Goal: Task Accomplishment & Management: Use online tool/utility

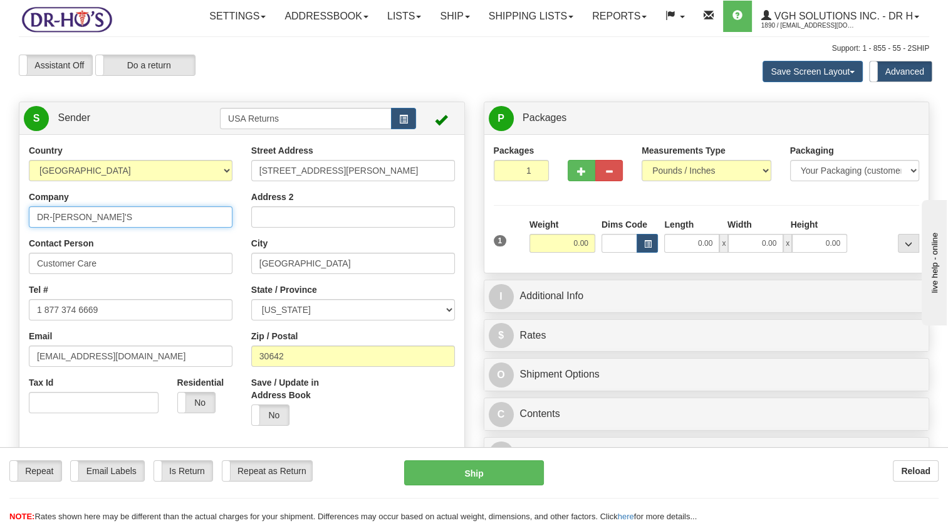
drag, startPoint x: 55, startPoint y: 244, endPoint x: 61, endPoint y: 268, distance: 24.5
click at [0, 258] on html "Training Course Close Toggle navigation Settings Shipping Preferences New Sende…" at bounding box center [474, 261] width 948 height 523
paste input "[PERSON_NAME]"
type input "[PERSON_NAME]"
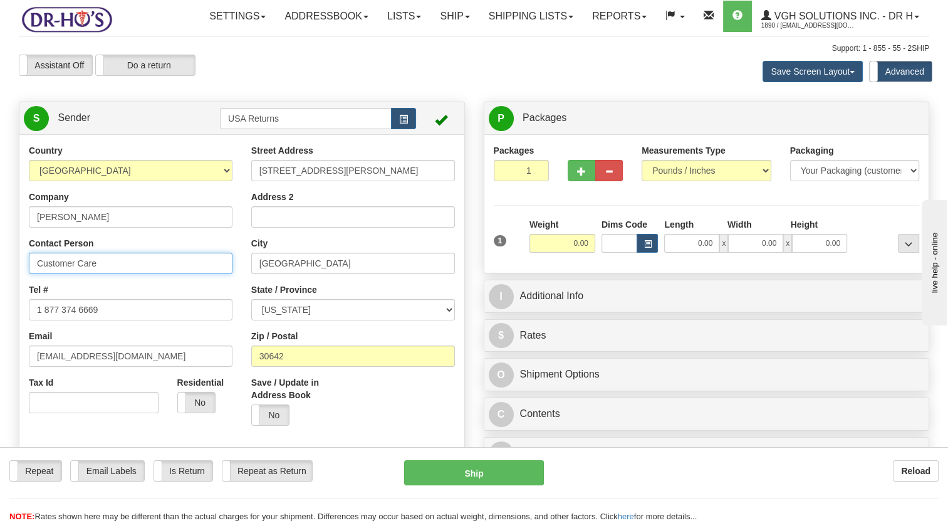
drag, startPoint x: 117, startPoint y: 284, endPoint x: 53, endPoint y: 322, distance: 74.5
click at [0, 300] on html "Training Course Close Toggle navigation Settings Shipping Preferences New Sende…" at bounding box center [474, 261] width 948 height 523
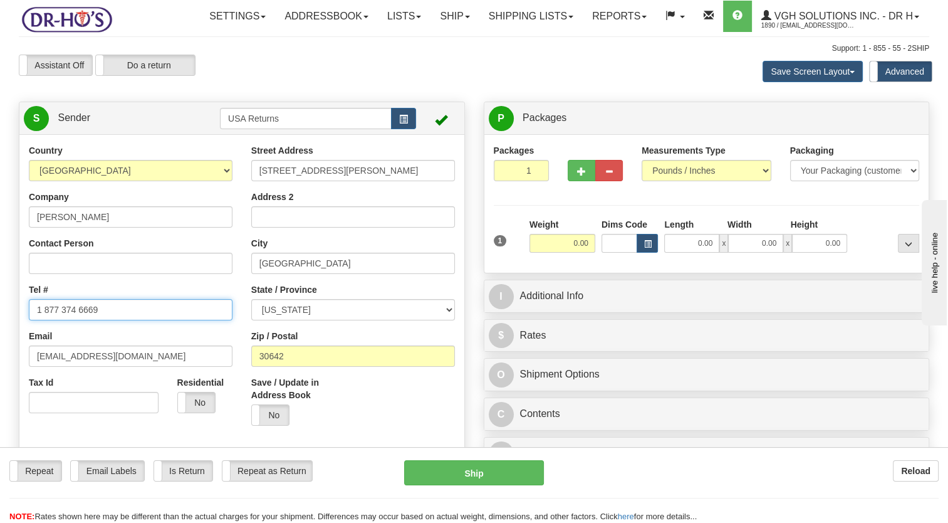
drag, startPoint x: 68, startPoint y: 342, endPoint x: 79, endPoint y: 361, distance: 22.2
click at [19, 343] on div "Country [GEOGRAPHIC_DATA] [GEOGRAPHIC_DATA] [GEOGRAPHIC_DATA] [GEOGRAPHIC_DATA]…" at bounding box center [241, 317] width 445 height 347
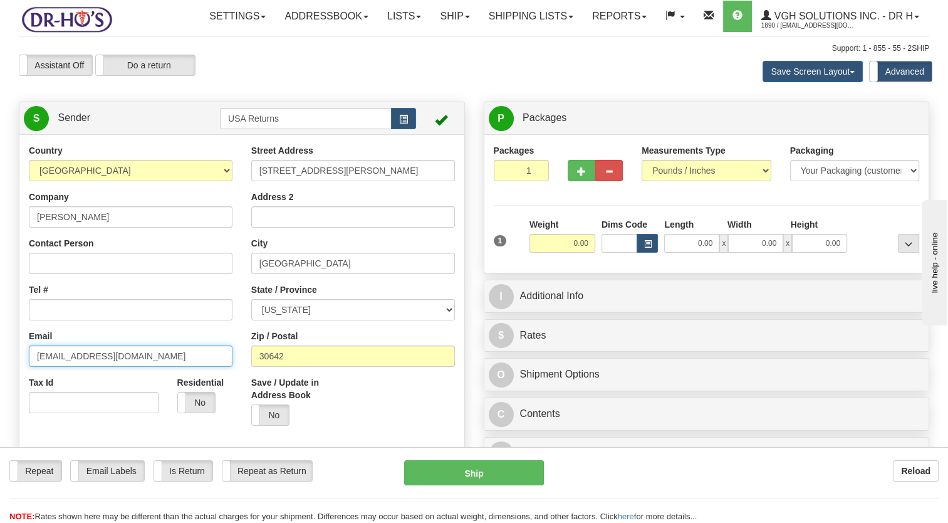
drag, startPoint x: 139, startPoint y: 382, endPoint x: -3, endPoint y: 387, distance: 141.1
click at [0, 387] on html "Training Course Close Toggle navigation Settings Shipping Preferences New Sende…" at bounding box center [474, 261] width 948 height 523
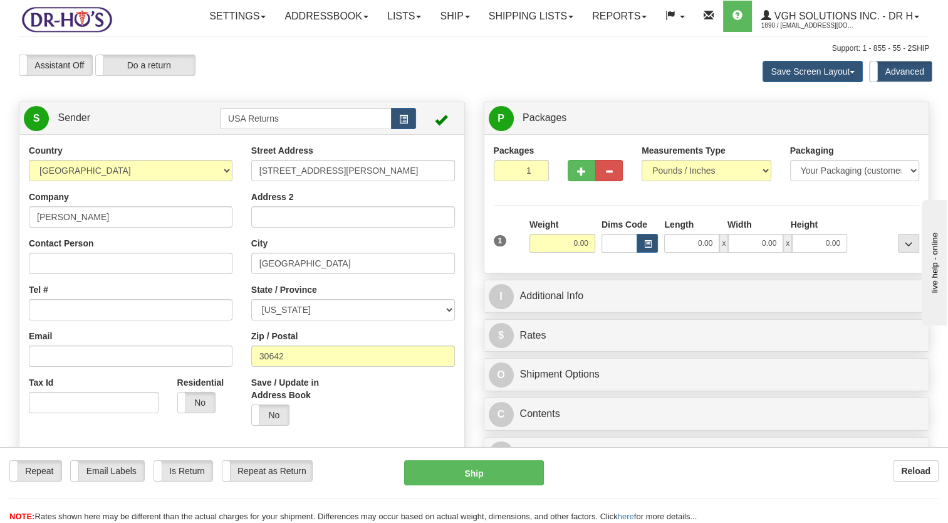
drag, startPoint x: 90, startPoint y: 330, endPoint x: 88, endPoint y: 337, distance: 7.9
click at [88, 320] on div "Tel #" at bounding box center [131, 301] width 204 height 37
click at [85, 320] on input "Tel #" at bounding box center [131, 309] width 204 height 21
paste input "[PHONE_NUMBER]"
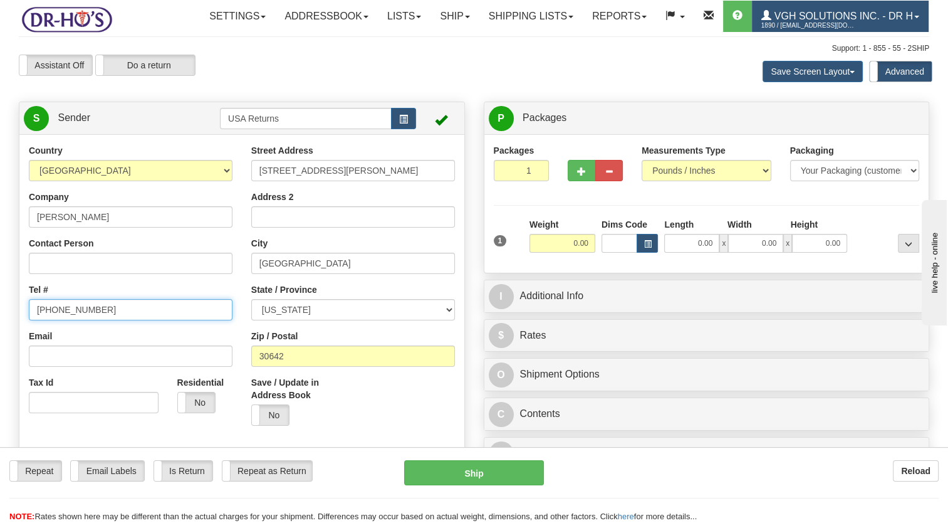
type input "[PHONE_NUMBER]"
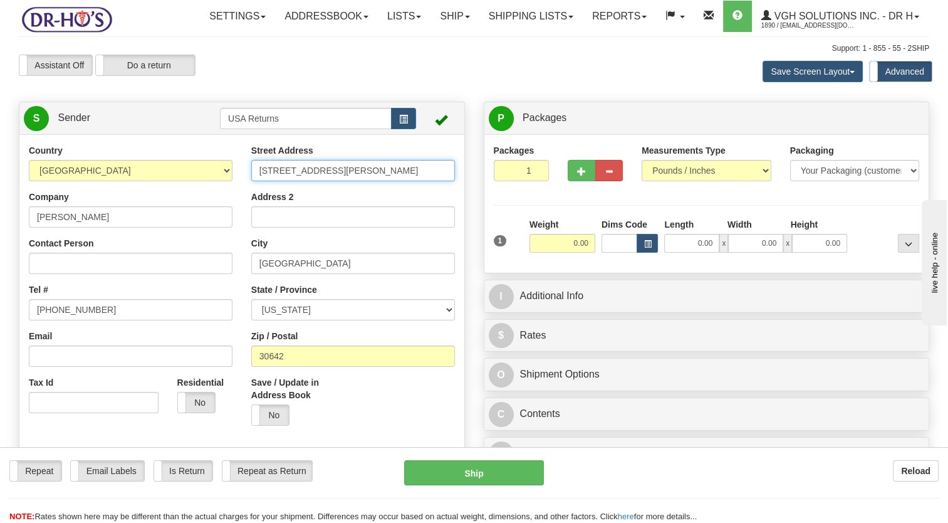
drag, startPoint x: 323, startPoint y: 206, endPoint x: 181, endPoint y: 236, distance: 145.9
click at [145, 229] on div "Country [GEOGRAPHIC_DATA] [GEOGRAPHIC_DATA] [GEOGRAPHIC_DATA] [GEOGRAPHIC_DATA]…" at bounding box center [241, 317] width 445 height 347
paste input "[STREET_ADDRESS]"
type input "[STREET_ADDRESS]"
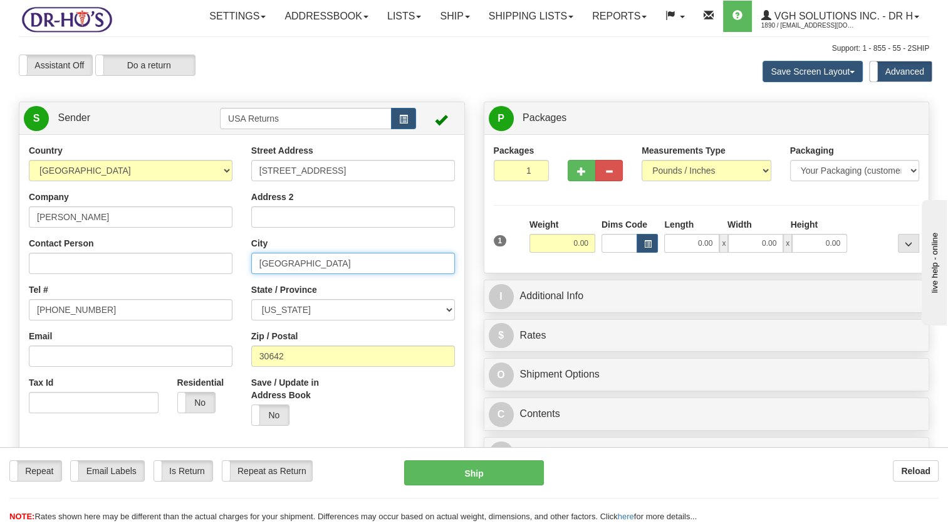
drag, startPoint x: 270, startPoint y: 300, endPoint x: 218, endPoint y: 313, distance: 53.5
click at [219, 310] on div "Country [GEOGRAPHIC_DATA] [GEOGRAPHIC_DATA] [GEOGRAPHIC_DATA] [GEOGRAPHIC_DATA]…" at bounding box center [241, 317] width 445 height 347
paste input "Lethbridge"
type input "Lethbridge"
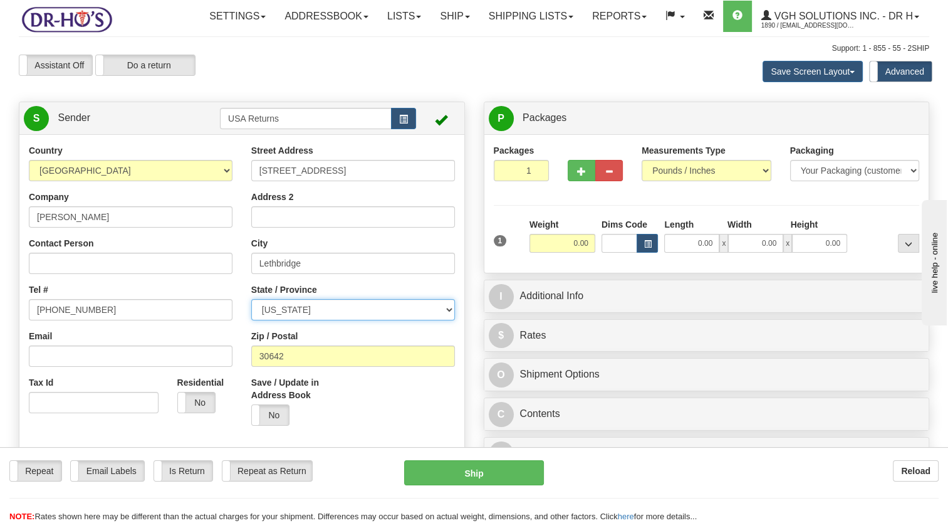
click at [300, 320] on select "ALABAMA ALASKA ARIZONA ARKANSAS Armed Forces America Armed Forces Europe Armed …" at bounding box center [353, 309] width 204 height 21
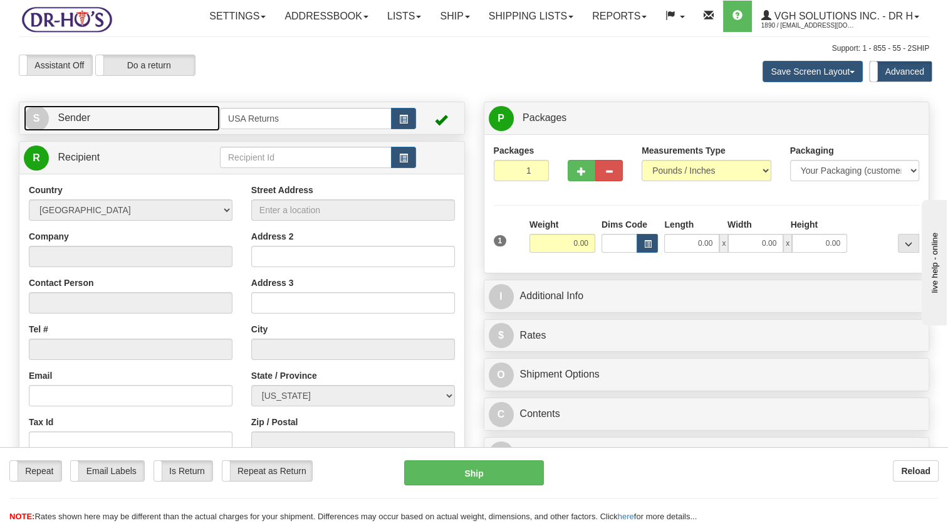
click at [173, 131] on link "S Sender" at bounding box center [122, 118] width 196 height 26
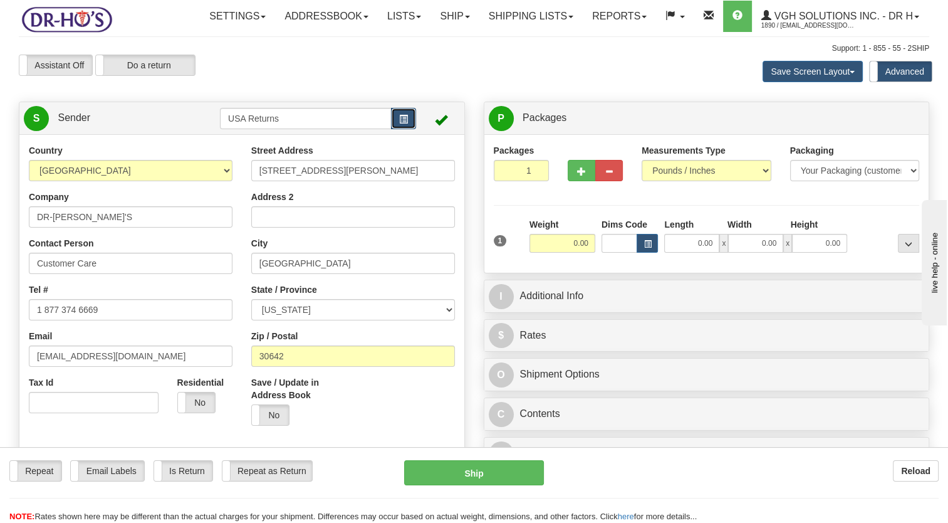
click at [407, 123] on span "button" at bounding box center [403, 119] width 9 height 8
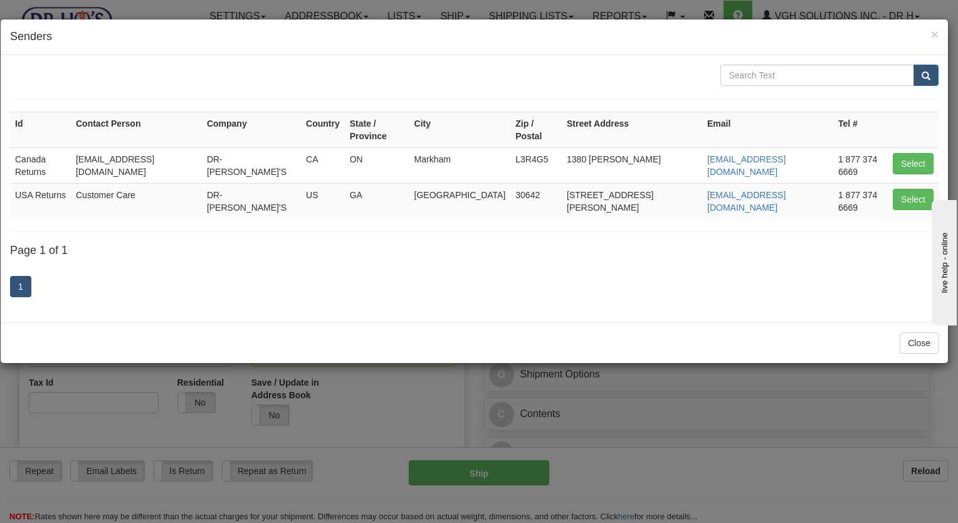
click at [915, 147] on td "Select" at bounding box center [913, 165] width 51 height 36
drag, startPoint x: 915, startPoint y: 142, endPoint x: 903, endPoint y: 142, distance: 12.5
click at [915, 153] on button "Select" at bounding box center [913, 163] width 41 height 21
type input "Canada Returns"
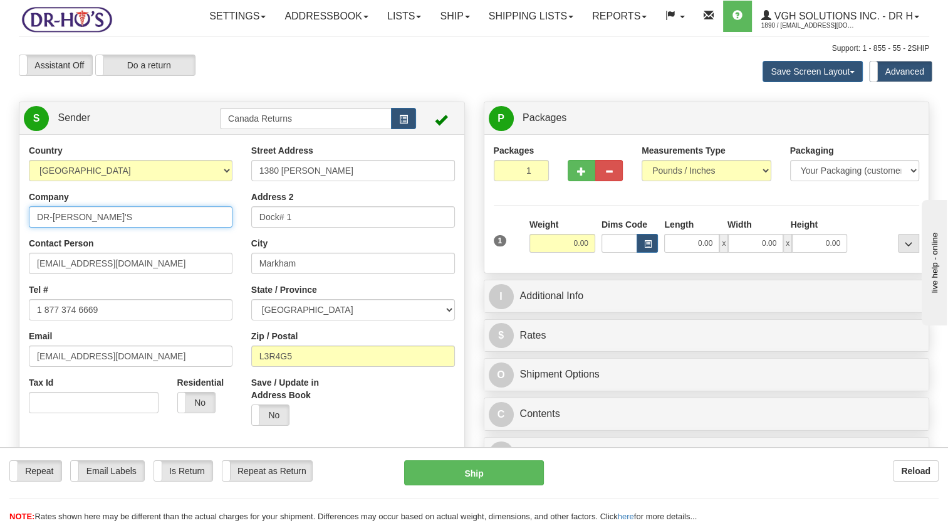
drag, startPoint x: 112, startPoint y: 242, endPoint x: 23, endPoint y: 247, distance: 89.8
click at [23, 247] on div "Country [GEOGRAPHIC_DATA] [GEOGRAPHIC_DATA] [GEOGRAPHIC_DATA] [GEOGRAPHIC_DATA]…" at bounding box center [130, 283] width 223 height 278
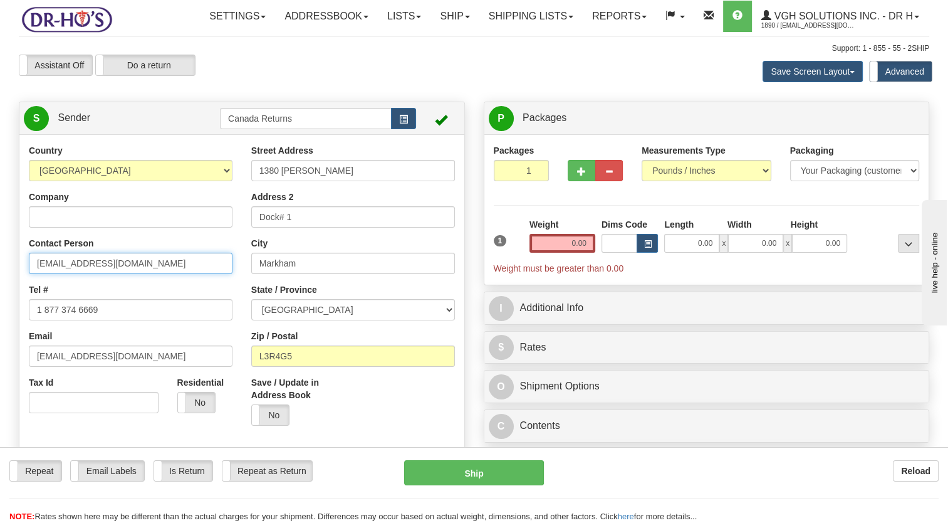
drag, startPoint x: -3, startPoint y: 316, endPoint x: 76, endPoint y: 331, distance: 80.4
click at [0, 317] on html "Training Course Close Toggle navigation Settings Shipping Preferences New Sende…" at bounding box center [474, 261] width 948 height 523
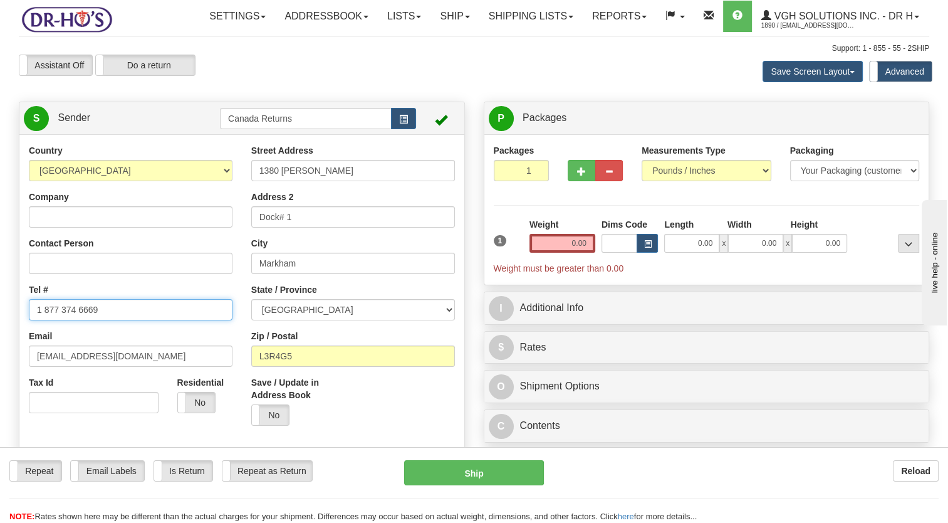
drag, startPoint x: 106, startPoint y: 336, endPoint x: 0, endPoint y: 358, distance: 108.2
click at [0, 354] on html "Training Course Close Toggle navigation Settings Shipping Preferences New Sende…" at bounding box center [474, 261] width 948 height 523
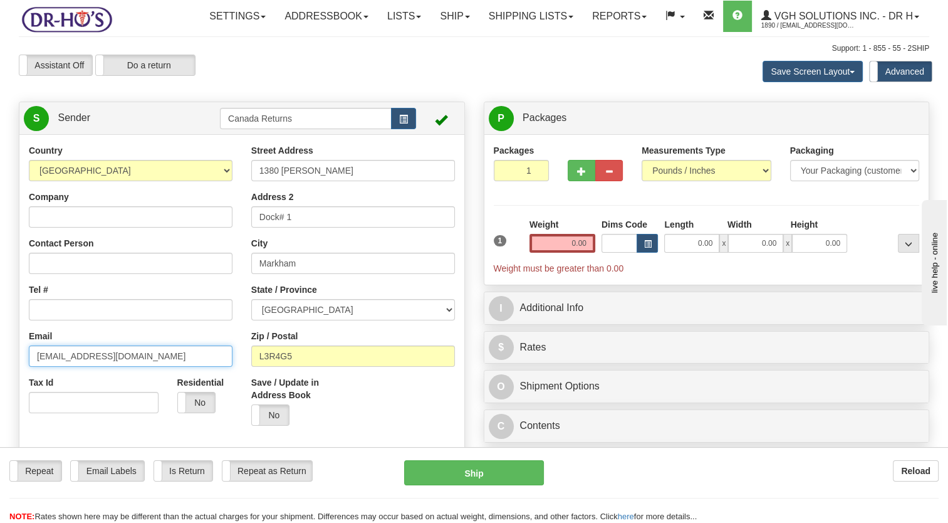
drag, startPoint x: 113, startPoint y: 385, endPoint x: -3, endPoint y: 390, distance: 115.5
click at [0, 390] on html "Training Course Close Toggle navigation Settings Shipping Preferences New Sende…" at bounding box center [474, 261] width 948 height 523
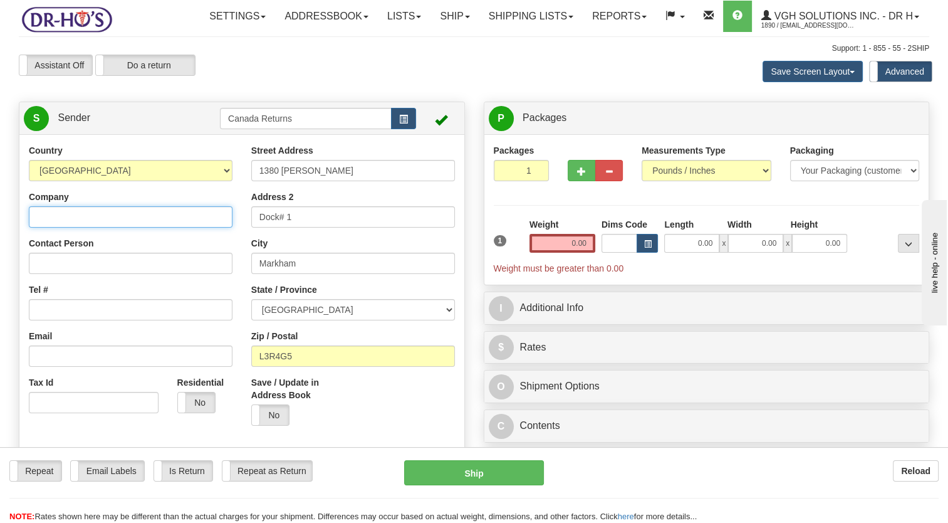
click at [100, 228] on input "Company" at bounding box center [131, 216] width 204 height 21
paste input "[PERSON_NAME]"
type input "[PERSON_NAME]"
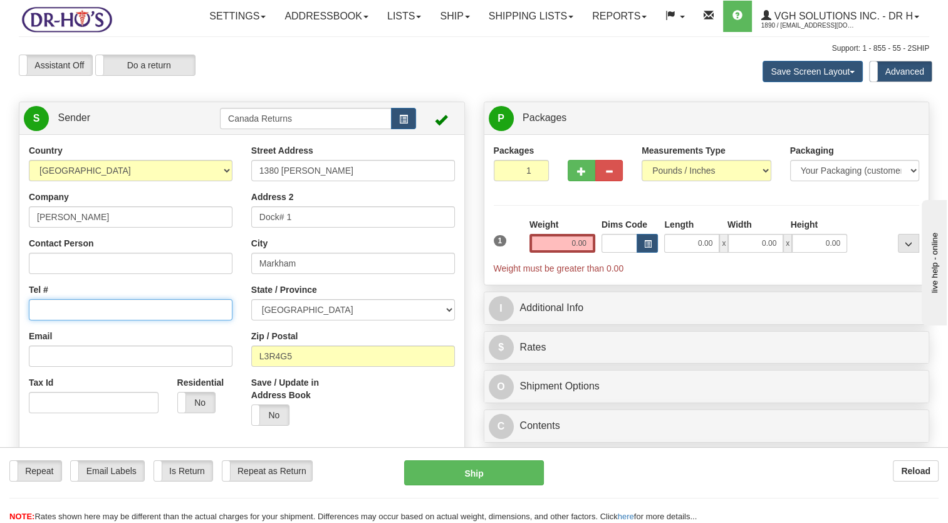
drag, startPoint x: 75, startPoint y: 347, endPoint x: 64, endPoint y: 340, distance: 13.6
click at [73, 320] on input "Tel #" at bounding box center [131, 309] width 204 height 21
paste input "[PHONE_NUMBER]"
type input "[PHONE_NUMBER]"
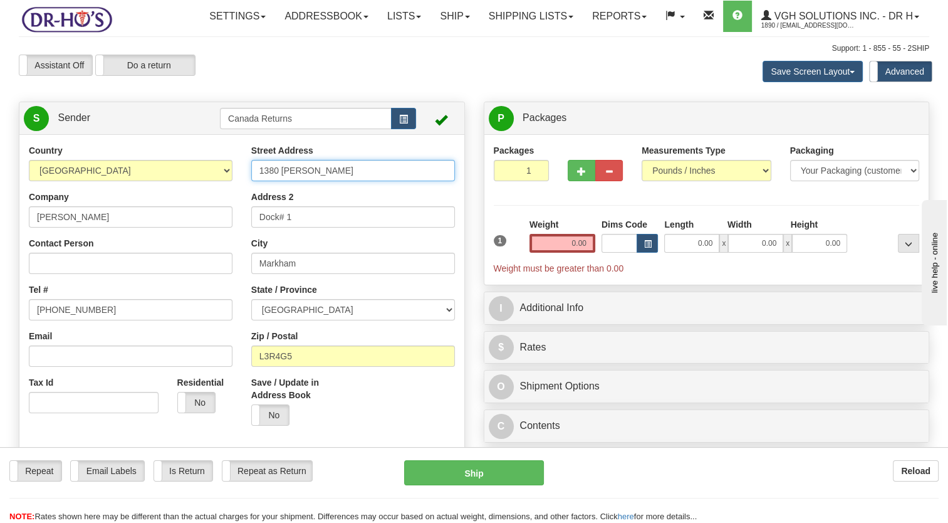
drag, startPoint x: 218, startPoint y: 203, endPoint x: 151, endPoint y: 212, distance: 67.7
click at [151, 212] on div "Country [GEOGRAPHIC_DATA] [GEOGRAPHIC_DATA] [GEOGRAPHIC_DATA] [GEOGRAPHIC_DATA]…" at bounding box center [241, 317] width 445 height 347
paste input "[STREET_ADDRESS]"
type input "[STREET_ADDRESS]"
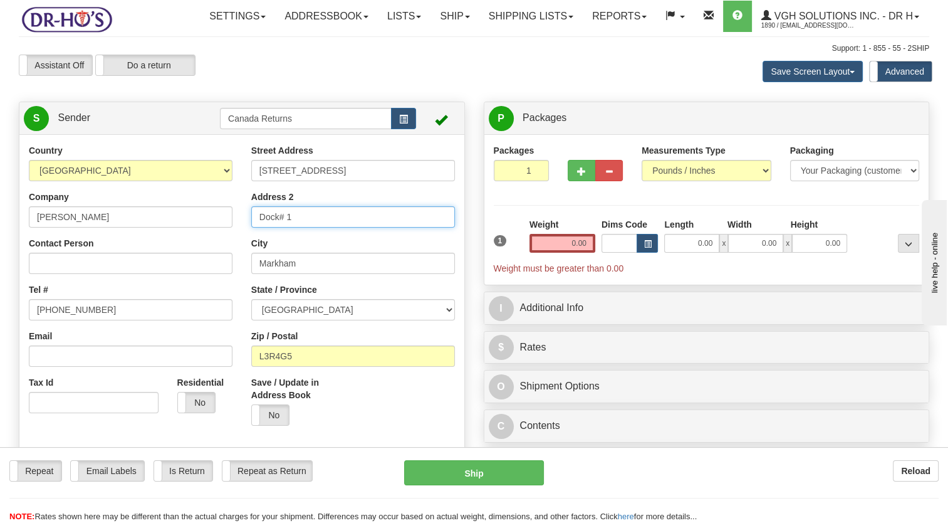
drag, startPoint x: 293, startPoint y: 249, endPoint x: 213, endPoint y: 251, distance: 79.6
click at [213, 251] on div "Country [GEOGRAPHIC_DATA] [GEOGRAPHIC_DATA] [GEOGRAPHIC_DATA] [GEOGRAPHIC_DATA]…" at bounding box center [241, 317] width 445 height 347
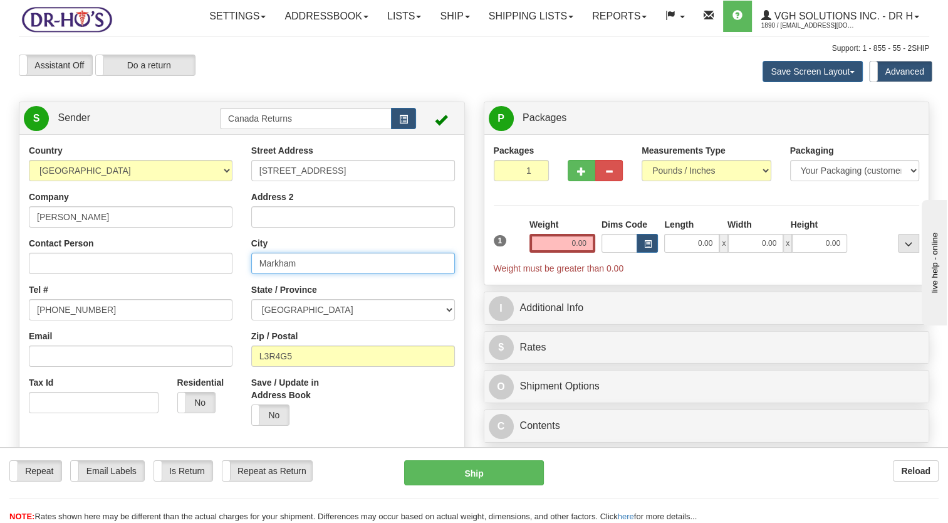
click at [201, 297] on div "Country [GEOGRAPHIC_DATA] [GEOGRAPHIC_DATA] [GEOGRAPHIC_DATA] [GEOGRAPHIC_DATA]…" at bounding box center [241, 317] width 445 height 347
paste input "Lethbridge"
type input "Lethbridge"
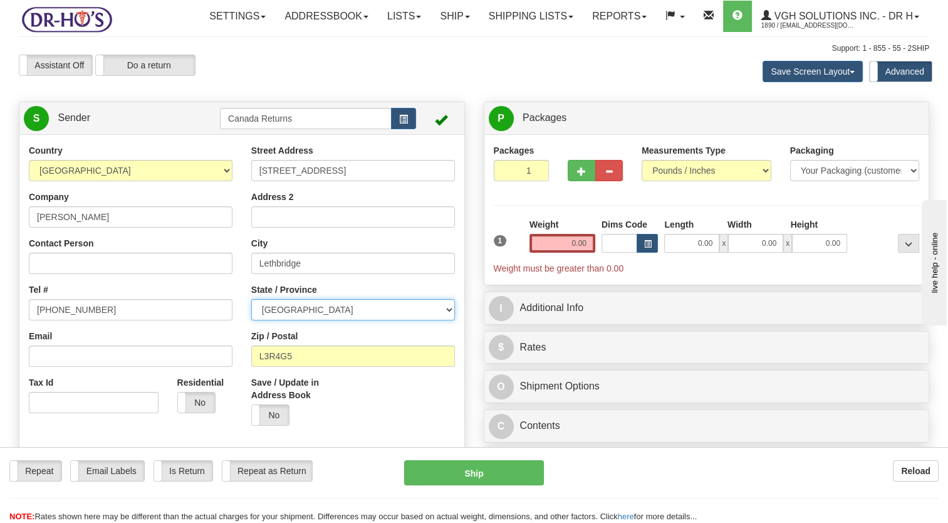
click at [275, 320] on select "[GEOGRAPHIC_DATA] [GEOGRAPHIC_DATA] [GEOGRAPHIC_DATA] [GEOGRAPHIC_DATA] [GEOGRA…" at bounding box center [353, 309] width 204 height 21
select select "AB"
click at [251, 320] on select "[GEOGRAPHIC_DATA] [GEOGRAPHIC_DATA] [GEOGRAPHIC_DATA] [GEOGRAPHIC_DATA] [GEOGRA…" at bounding box center [353, 309] width 204 height 21
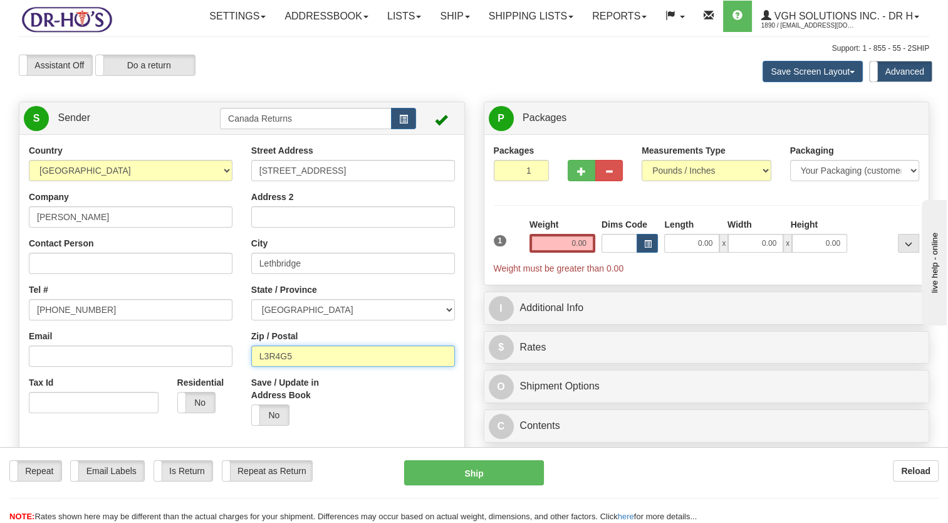
drag, startPoint x: 249, startPoint y: 387, endPoint x: 223, endPoint y: 390, distance: 25.8
click at [223, 390] on div "Country [GEOGRAPHIC_DATA] [GEOGRAPHIC_DATA] [GEOGRAPHIC_DATA] [GEOGRAPHIC_DATA]…" at bounding box center [241, 317] width 445 height 347
paste input "T1K6G4"
type input "T1K6G4"
drag, startPoint x: 332, startPoint y: 412, endPoint x: 258, endPoint y: 360, distance: 90.4
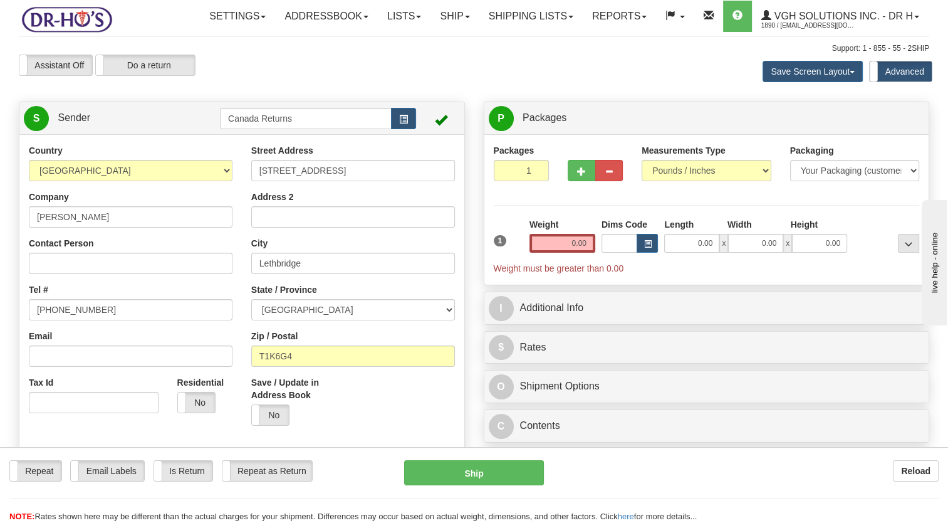
click at [330, 401] on label "Save / Update in Address Book" at bounding box center [297, 388] width 92 height 25
click at [0, 0] on input "Save / Update in Address Book" at bounding box center [0, 0] width 0 height 0
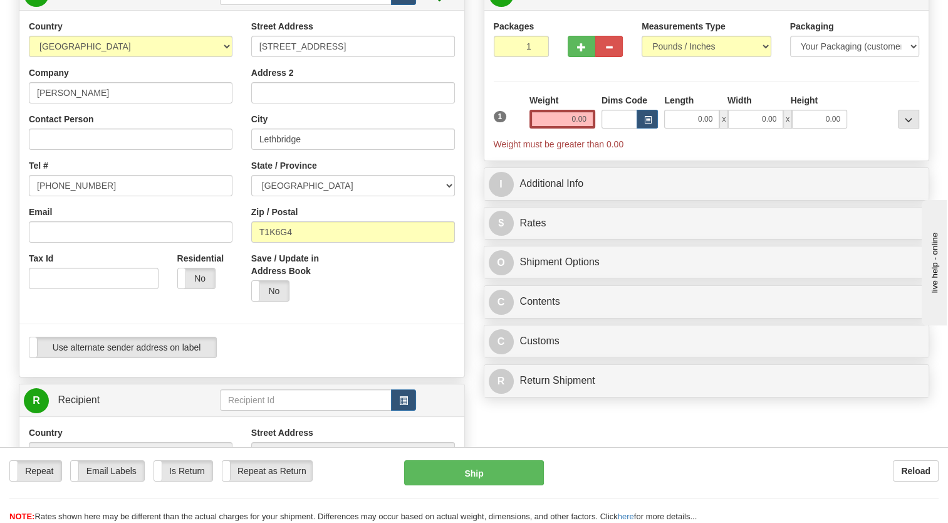
scroll to position [125, 0]
click at [412, 409] on button "button" at bounding box center [403, 398] width 25 height 21
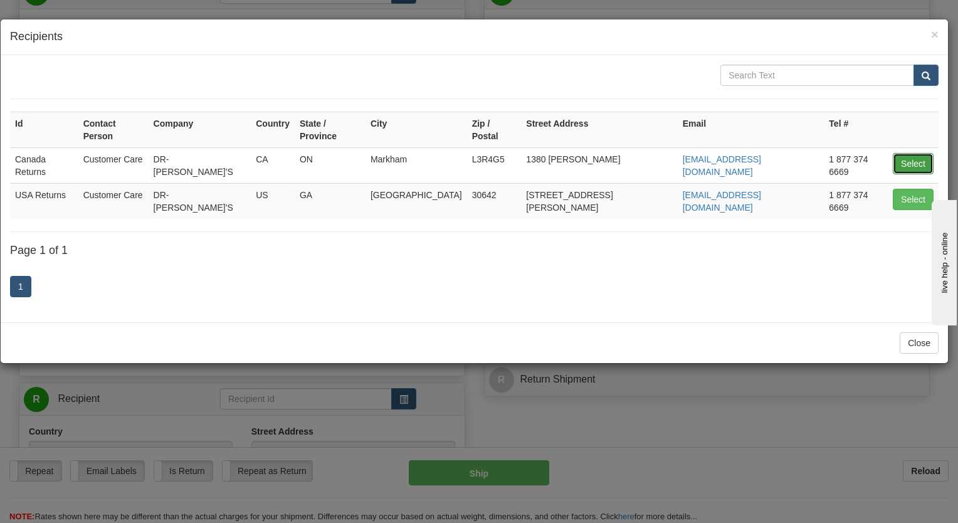
drag, startPoint x: 911, startPoint y: 145, endPoint x: 744, endPoint y: 209, distance: 178.9
click at [912, 153] on button "Select" at bounding box center [913, 163] width 41 height 21
type input "Canada Returns"
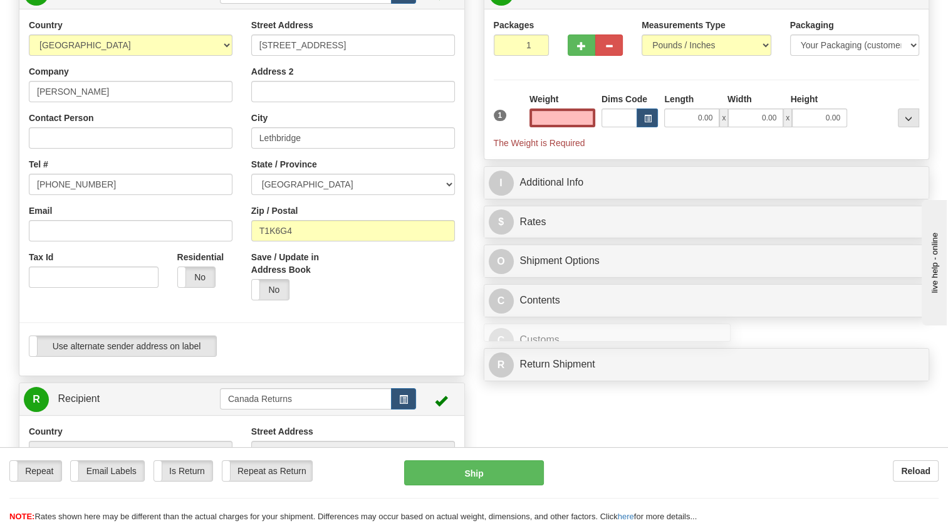
type input "0.00"
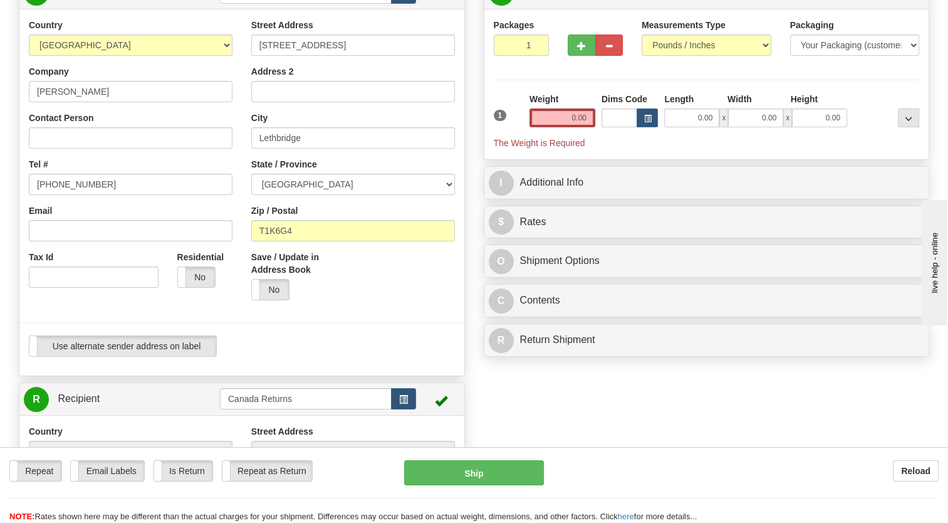
click at [381, 357] on div "Use alternate sender address on label Use alternate sender address on label" at bounding box center [242, 345] width 426 height 21
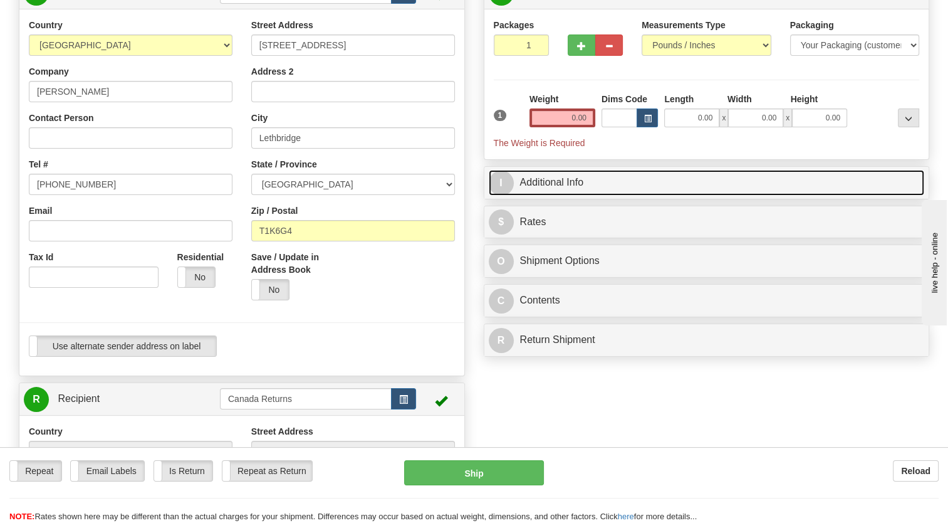
click at [521, 196] on link "I Additional Info" at bounding box center [707, 183] width 436 height 26
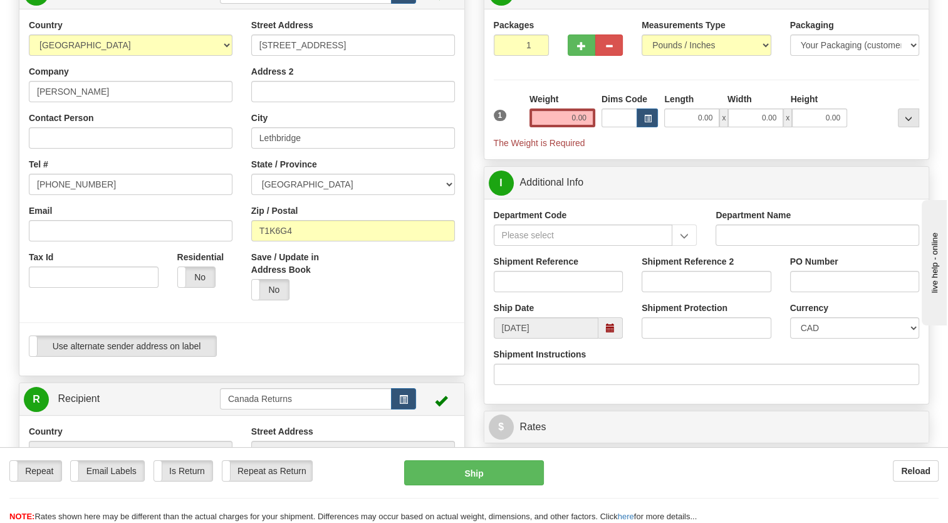
click at [527, 292] on div "Shipment Reference" at bounding box center [559, 273] width 130 height 37
click at [513, 292] on input "Shipment Reference" at bounding box center [559, 281] width 130 height 21
paste input "785076"
drag, startPoint x: 464, startPoint y: 330, endPoint x: 491, endPoint y: 322, distance: 28.2
click at [466, 330] on div at bounding box center [242, 177] width 464 height 317
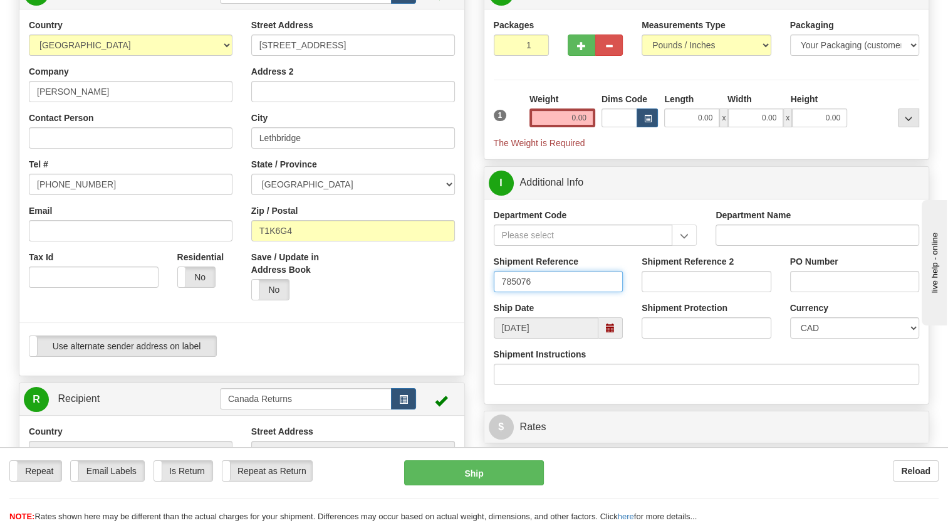
click at [503, 292] on input "785076" at bounding box center [559, 281] width 130 height 21
click at [607, 332] on span at bounding box center [610, 327] width 9 height 9
type input "785076"
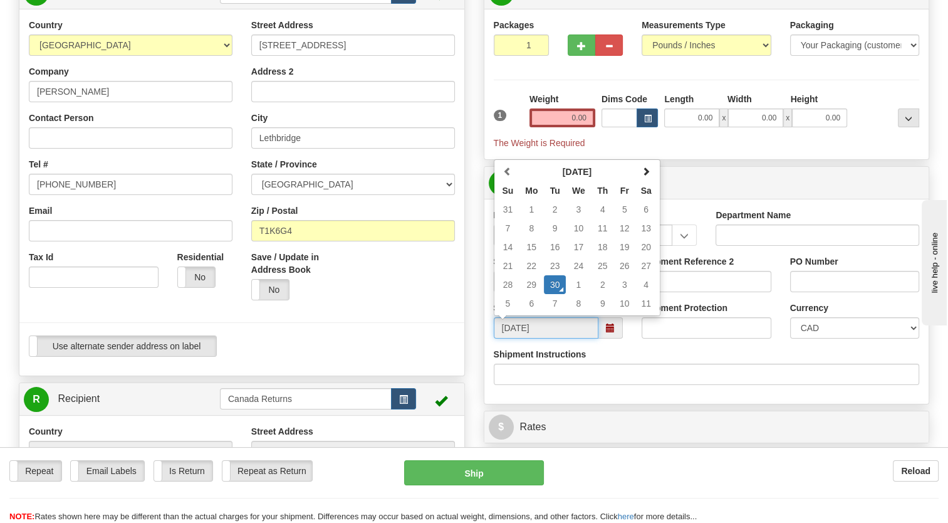
click at [560, 313] on td "7" at bounding box center [555, 303] width 22 height 19
type input "[DATE]"
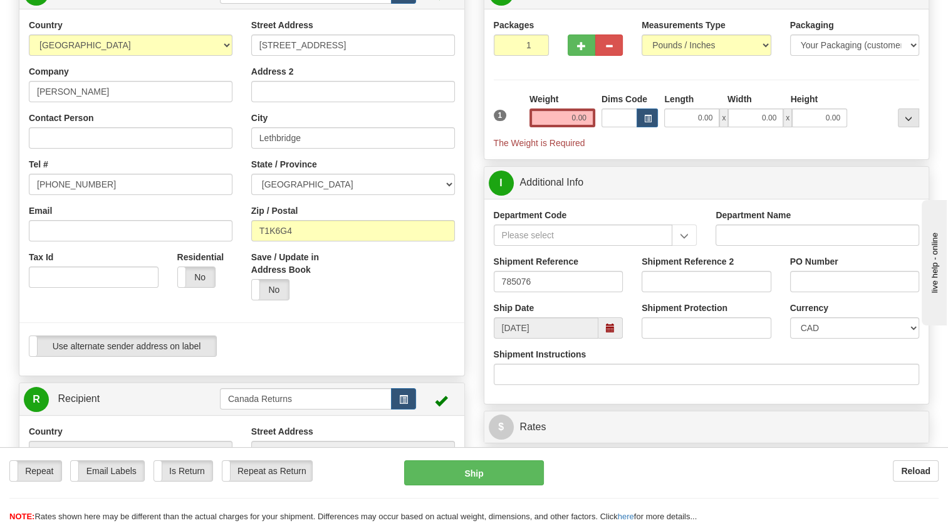
click at [426, 335] on div at bounding box center [242, 323] width 464 height 26
click at [553, 127] on input "0.00" at bounding box center [563, 117] width 66 height 19
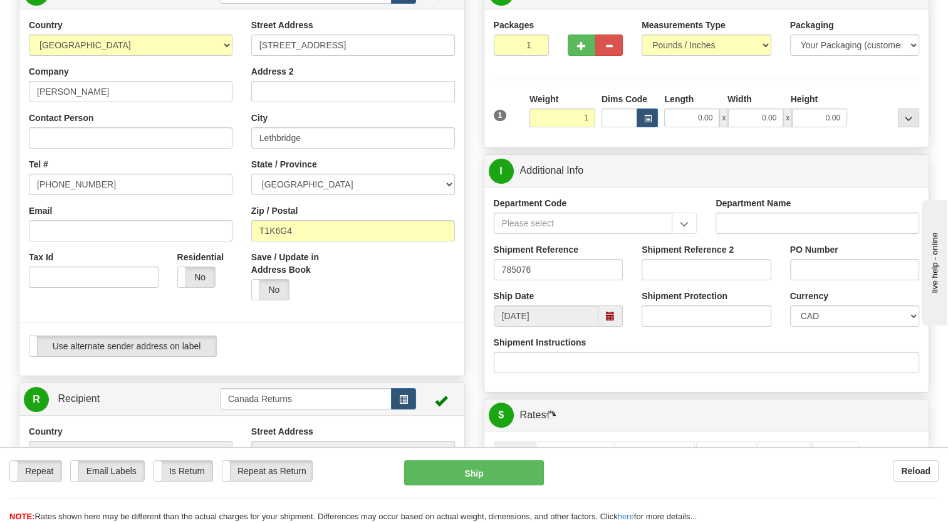
type input "1.00"
click at [510, 121] on div "1" at bounding box center [509, 107] width 36 height 28
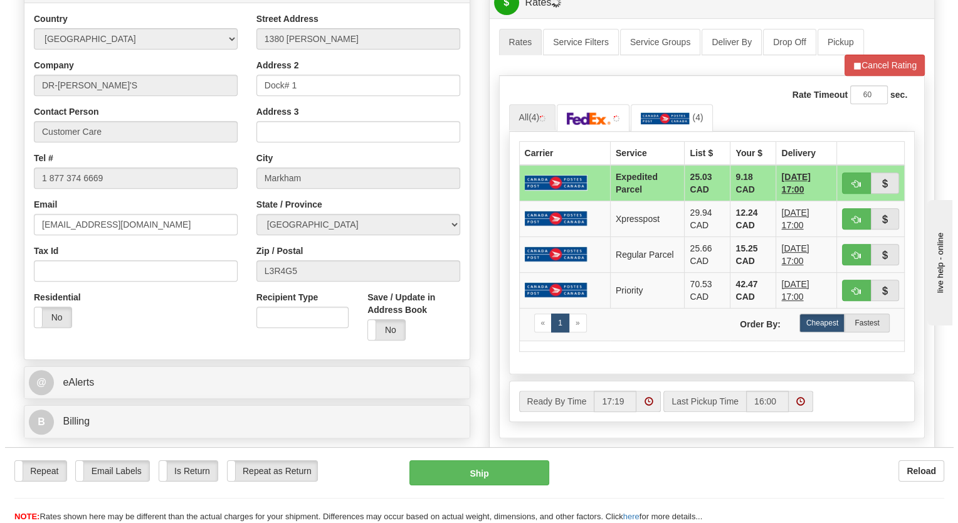
scroll to position [564, 0]
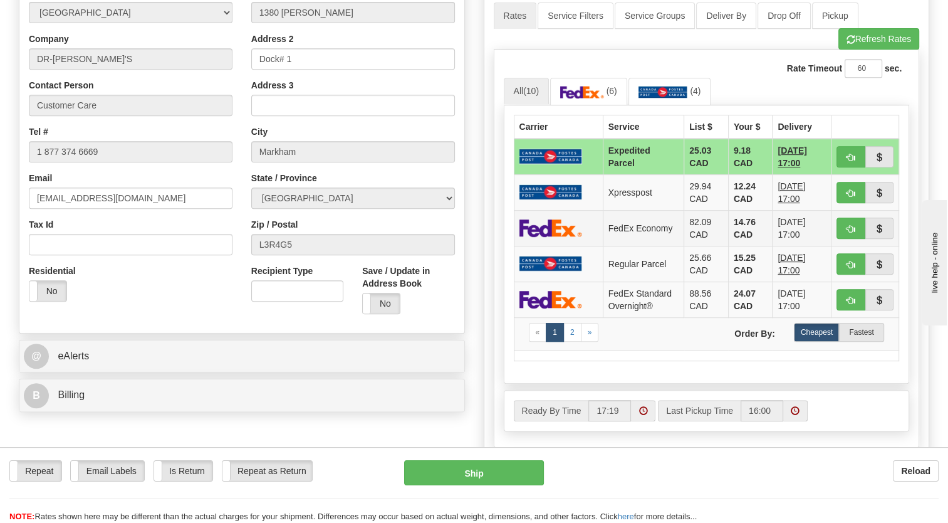
click at [629, 246] on td "FedEx Economy" at bounding box center [643, 228] width 81 height 36
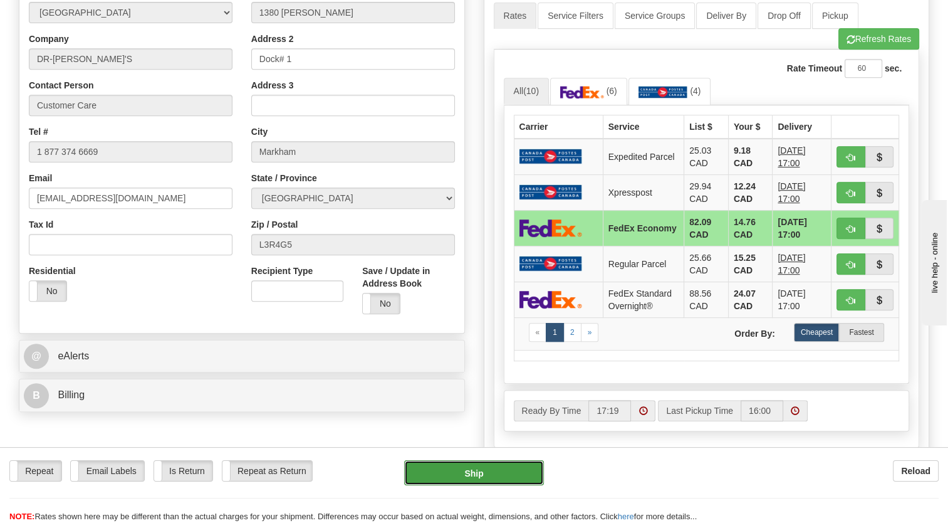
click at [498, 473] on button "Ship" at bounding box center [473, 472] width 139 height 25
type input "20"
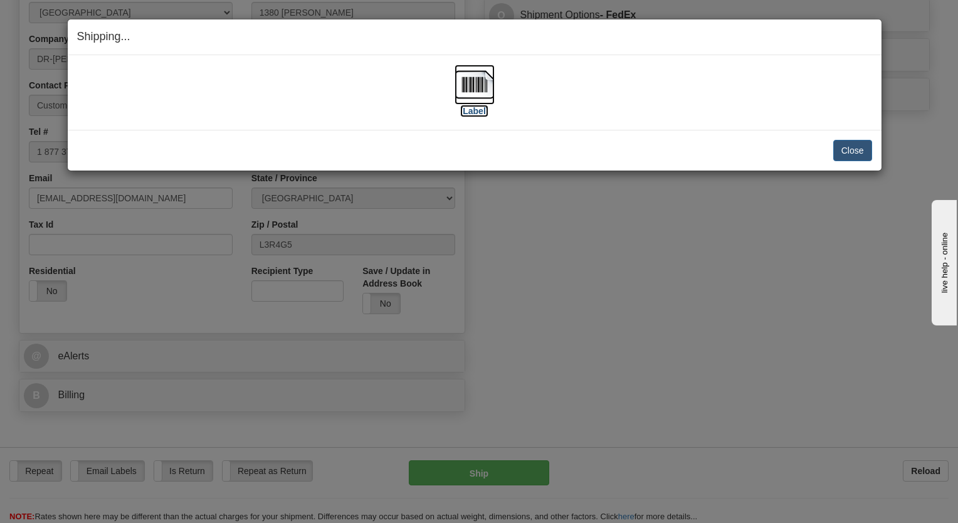
click at [469, 93] on img at bounding box center [474, 85] width 40 height 40
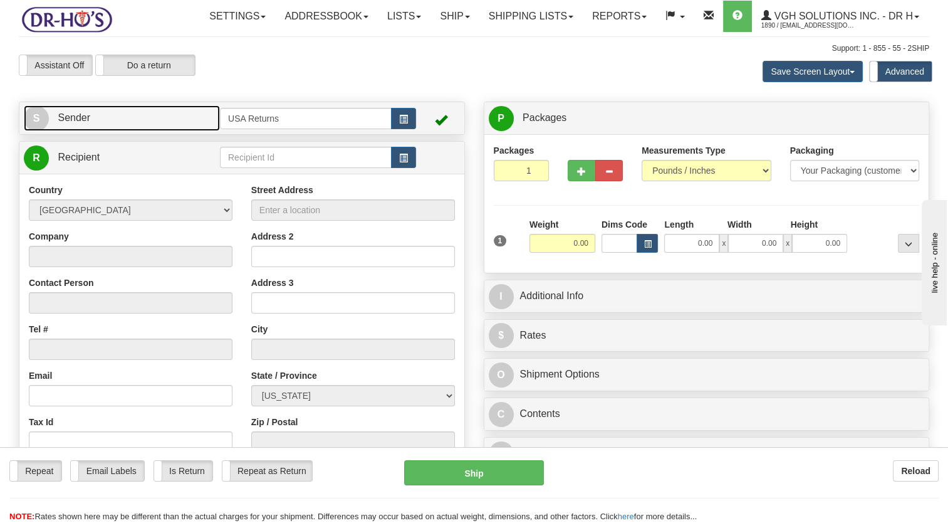
click at [166, 131] on link "S Sender" at bounding box center [122, 118] width 196 height 26
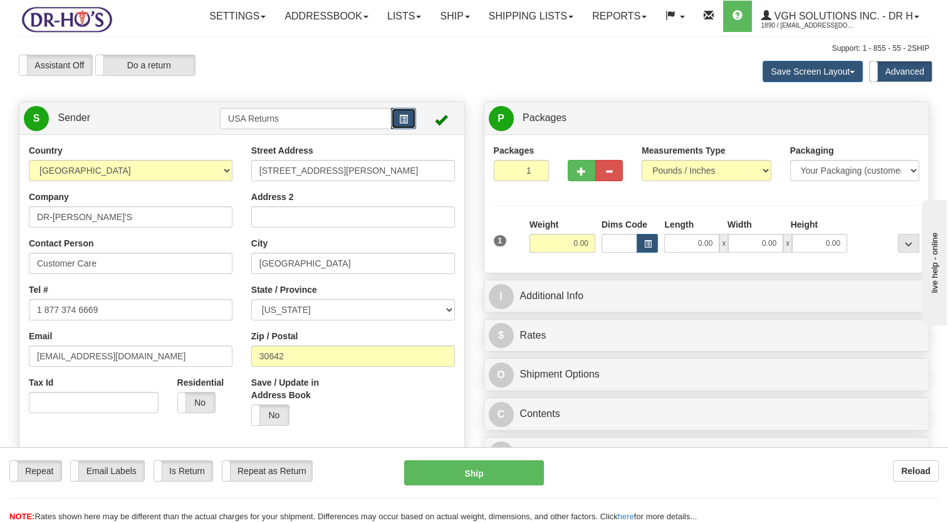
click at [407, 123] on span "button" at bounding box center [403, 119] width 9 height 8
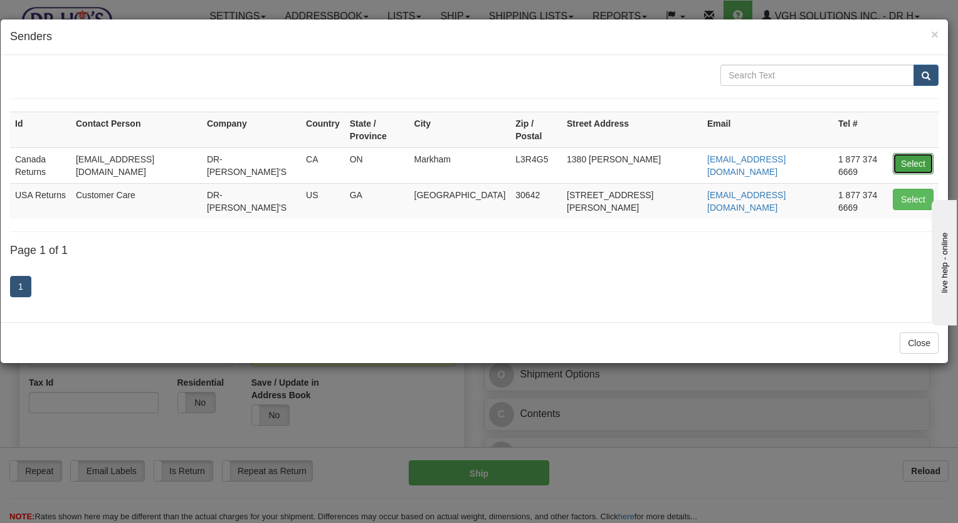
click at [908, 153] on button "Select" at bounding box center [913, 163] width 41 height 21
type input "Canada Returns"
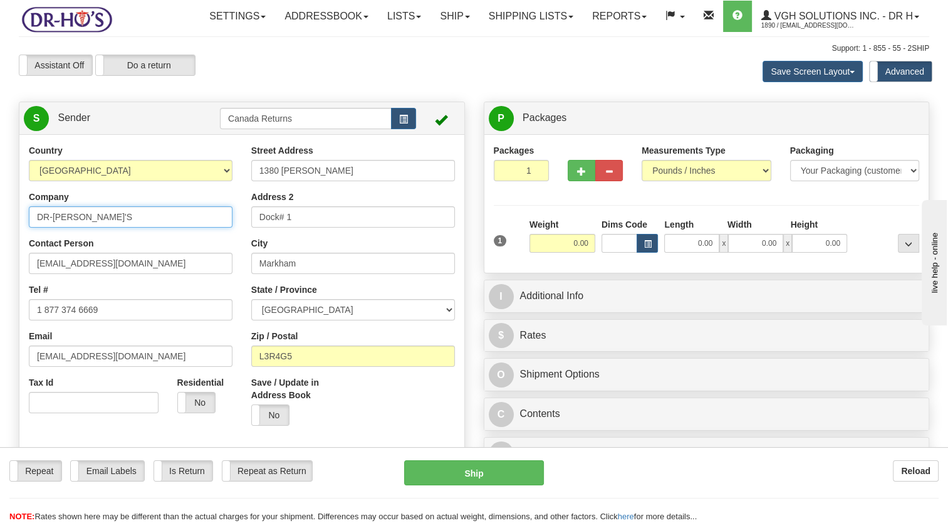
drag, startPoint x: 88, startPoint y: 244, endPoint x: 0, endPoint y: 253, distance: 88.1
click at [0, 252] on html "Training Course Close Toggle navigation Settings Shipping Preferences New Sende…" at bounding box center [474, 261] width 948 height 523
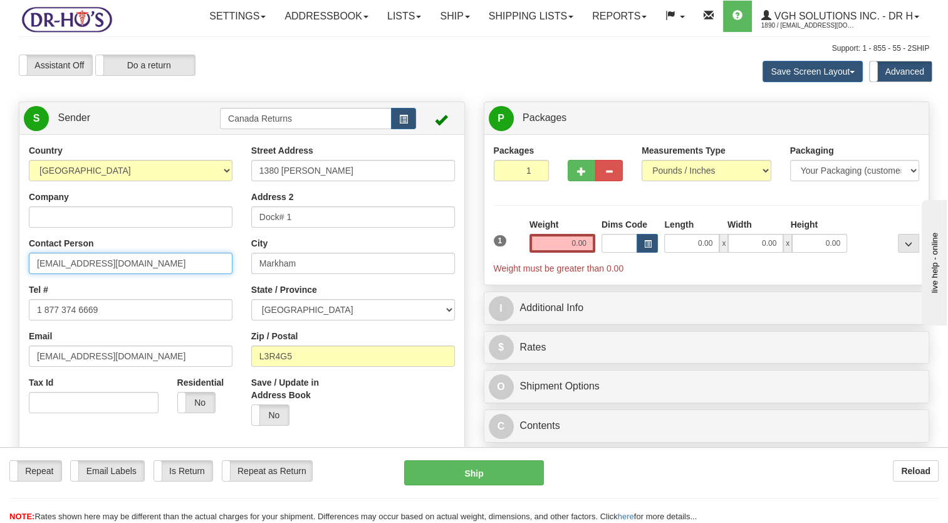
click at [0, 312] on html "Training Course Close Toggle navigation Settings Shipping Preferences New Sende…" at bounding box center [474, 261] width 948 height 523
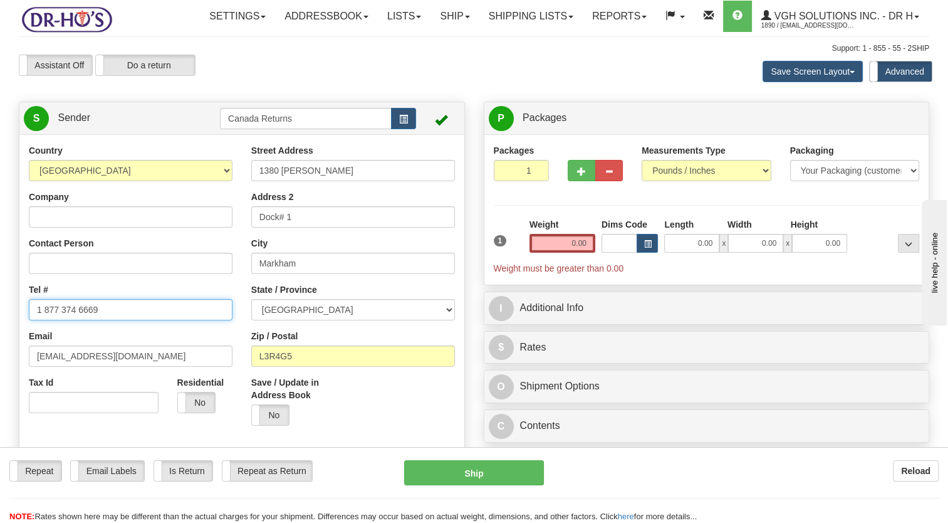
drag, startPoint x: 118, startPoint y: 340, endPoint x: 3, endPoint y: 362, distance: 117.4
click at [0, 360] on html "Training Course Close Toggle navigation Settings Shipping Preferences New Sende…" at bounding box center [474, 261] width 948 height 523
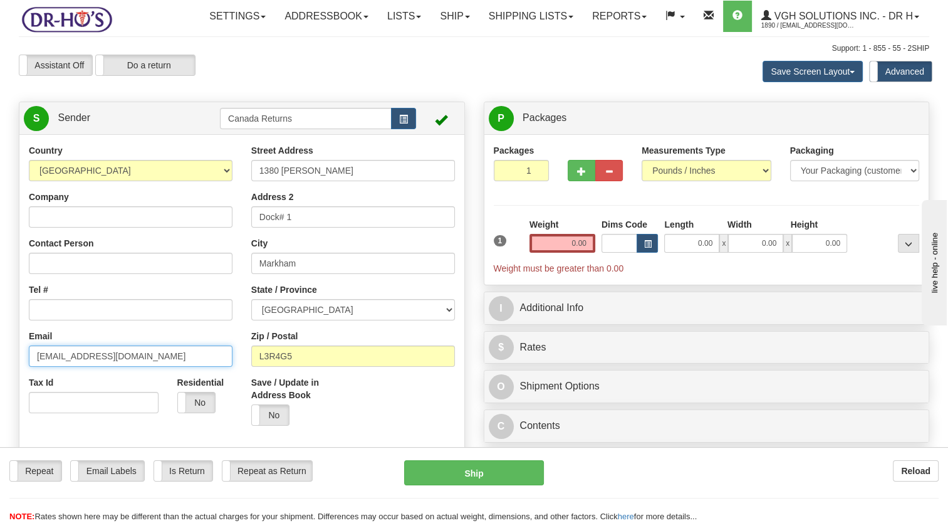
click at [0, 387] on html "Training Course Close Toggle navigation Settings Shipping Preferences New Sende…" at bounding box center [474, 261] width 948 height 523
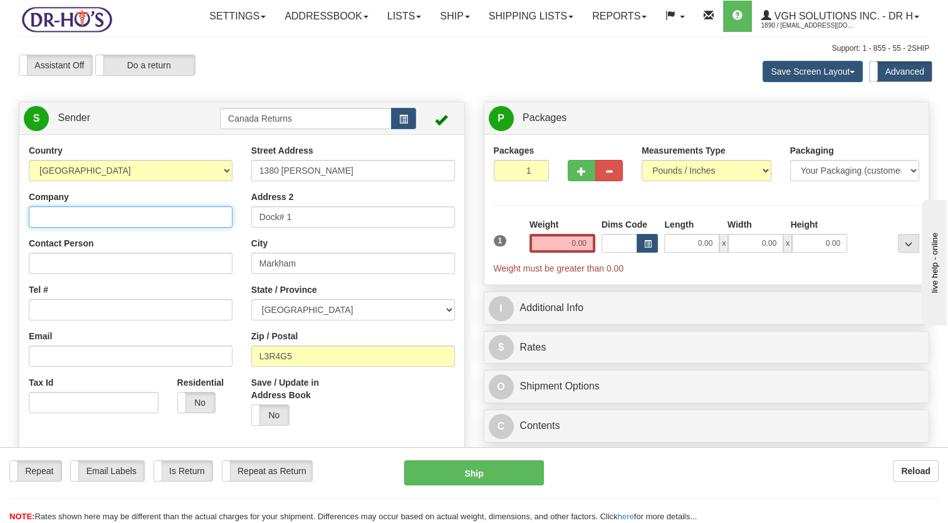
click at [67, 228] on input "Company" at bounding box center [131, 216] width 204 height 21
paste input "Maria Cruz"
type input "Maria Cruz"
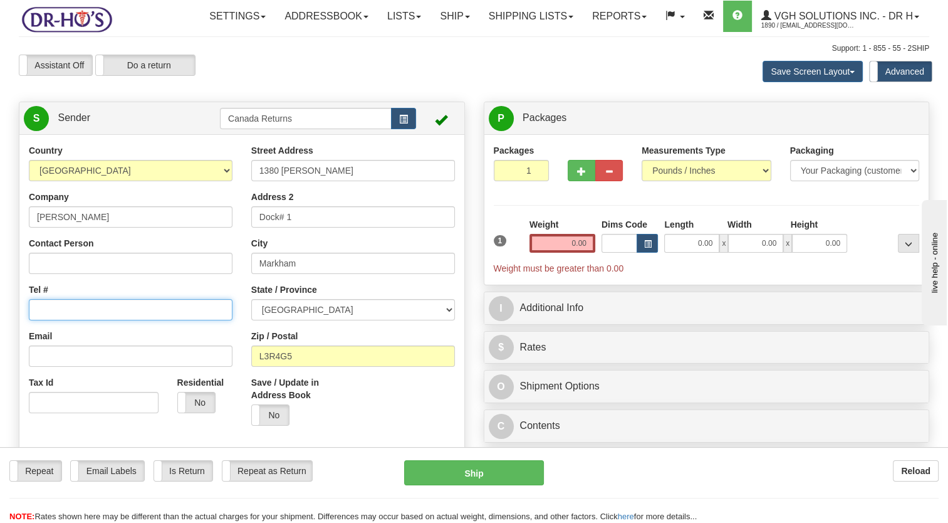
click at [76, 320] on input "Tel #" at bounding box center [131, 309] width 204 height 21
paste input "4163619361"
type input "4163619361"
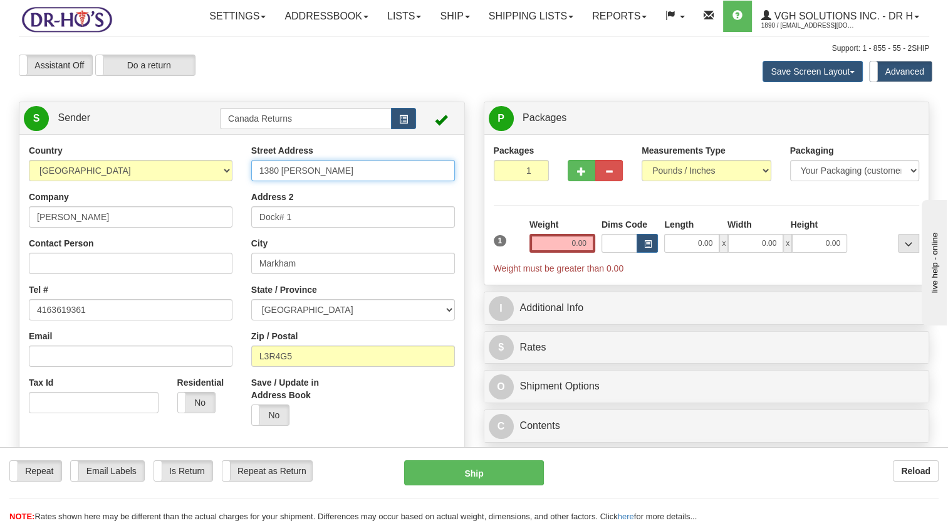
drag, startPoint x: 341, startPoint y: 192, endPoint x: 125, endPoint y: 212, distance: 216.6
click at [125, 212] on div "Country [GEOGRAPHIC_DATA] [GEOGRAPHIC_DATA] [GEOGRAPHIC_DATA] [GEOGRAPHIC_DATA]…" at bounding box center [241, 317] width 445 height 347
paste input "23 Scadding Ave. Apt. 834, Entry code 353,"
drag, startPoint x: 336, startPoint y: 199, endPoint x: 430, endPoint y: 219, distance: 96.1
click at [449, 181] on input "123 Scadding Ave. Apt. 834, Entry code 353," at bounding box center [353, 170] width 204 height 21
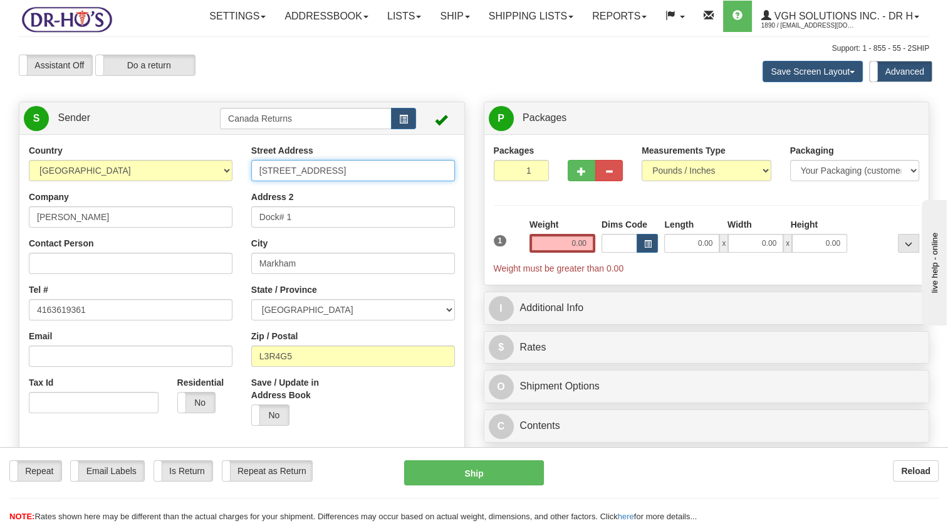
type input "123 Scadding Ave."
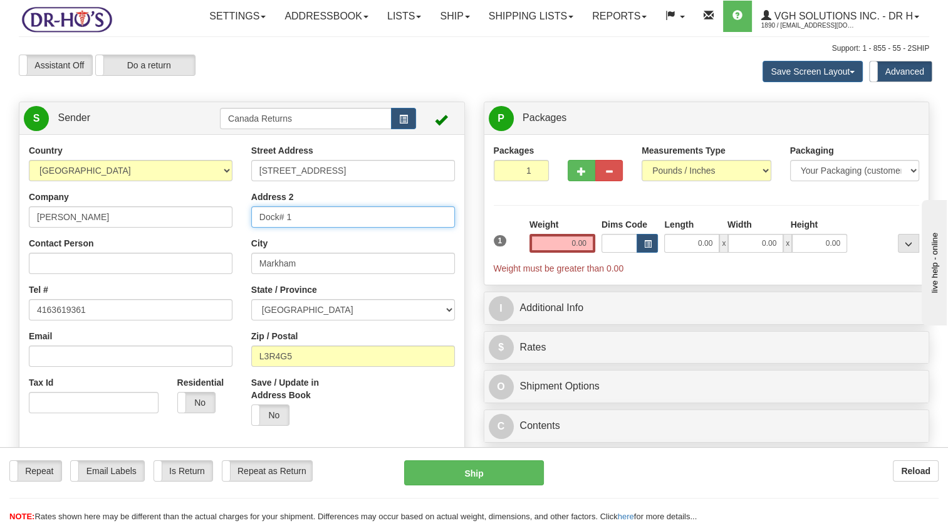
drag, startPoint x: 248, startPoint y: 249, endPoint x: 122, endPoint y: 254, distance: 126.1
click at [121, 254] on div "Country [GEOGRAPHIC_DATA] [GEOGRAPHIC_DATA] [GEOGRAPHIC_DATA] [GEOGRAPHIC_DATA]…" at bounding box center [241, 317] width 445 height 347
paste input "Apt. 834, Entry code 353,"
type input "Apt. 834, Entry code 353"
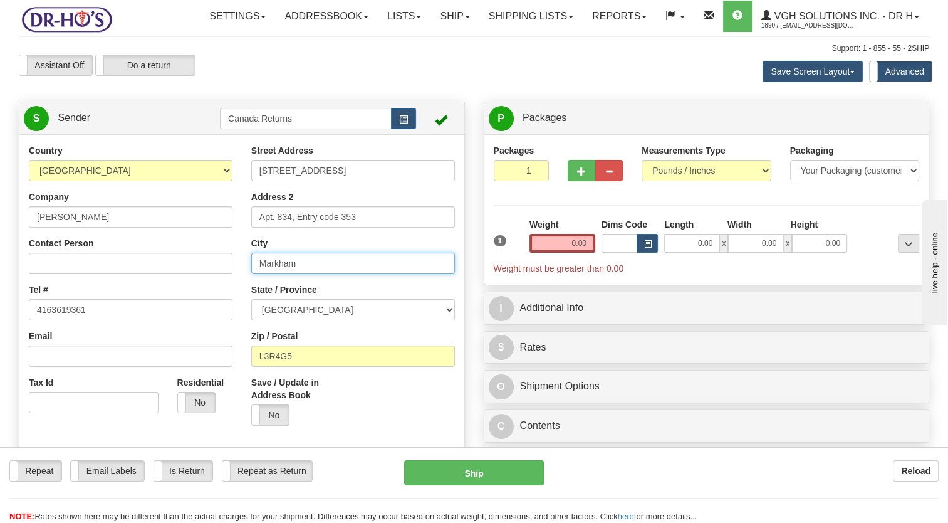
drag, startPoint x: 301, startPoint y: 289, endPoint x: 201, endPoint y: 300, distance: 100.9
click at [200, 300] on div "Country [GEOGRAPHIC_DATA] [GEOGRAPHIC_DATA] [GEOGRAPHIC_DATA] [GEOGRAPHIC_DATA]…" at bounding box center [241, 317] width 445 height 347
paste input "Toronto"
type input "Toronto"
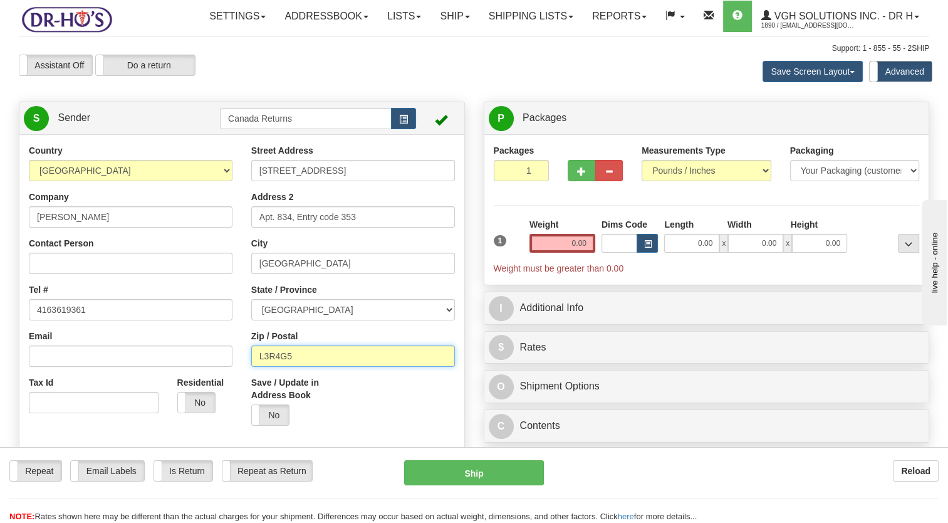
drag, startPoint x: 290, startPoint y: 382, endPoint x: 197, endPoint y: 388, distance: 92.9
click at [197, 388] on div "Country [GEOGRAPHIC_DATA] [GEOGRAPHIC_DATA] [GEOGRAPHIC_DATA] [GEOGRAPHIC_DATA]…" at bounding box center [241, 317] width 445 height 347
paste input "M5A4J3"
type input "M5A4J3"
click at [372, 432] on div "Save / Update in Address Book Yes No" at bounding box center [353, 405] width 223 height 59
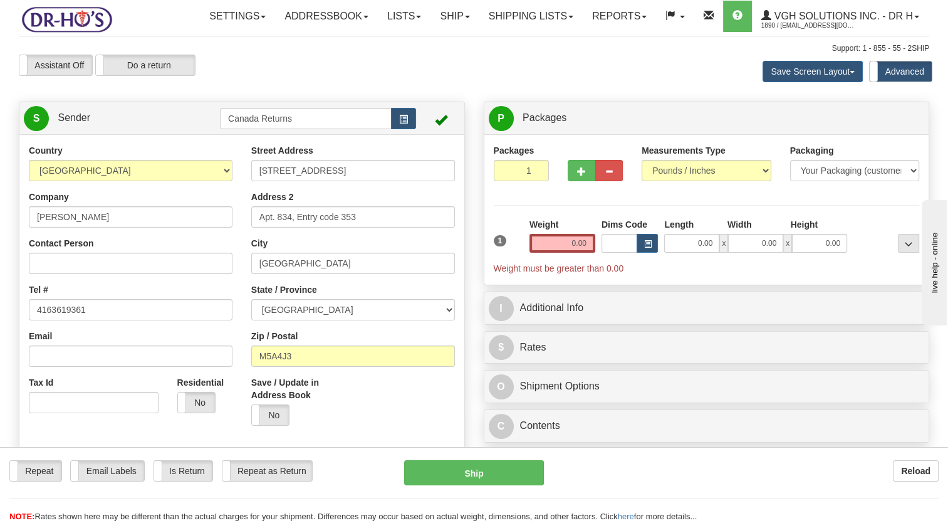
scroll to position [251, 0]
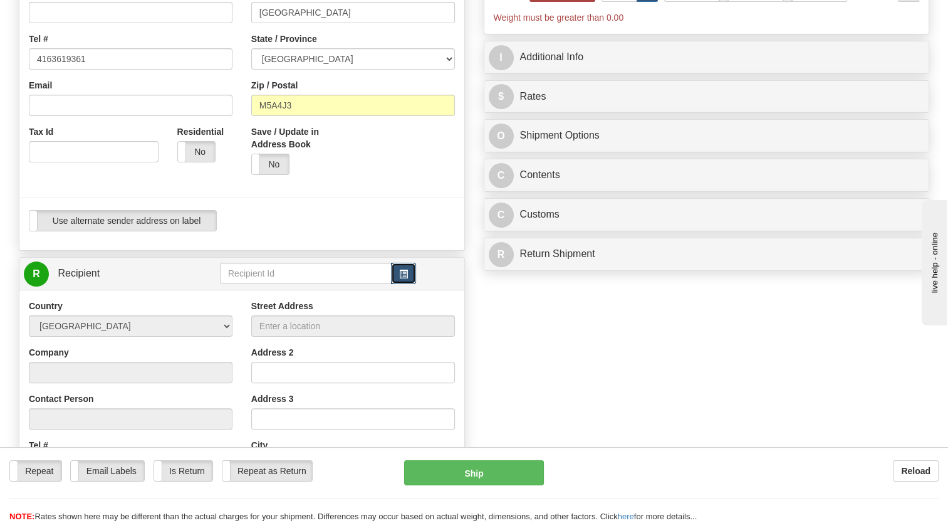
click at [409, 284] on button "button" at bounding box center [403, 273] width 25 height 21
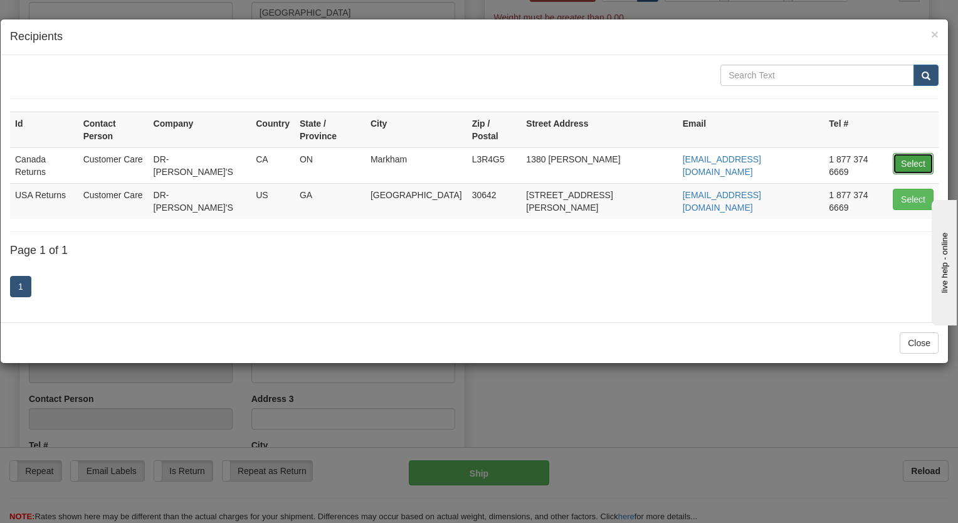
click at [911, 153] on button "Select" at bounding box center [913, 163] width 41 height 21
type input "Canada Returns"
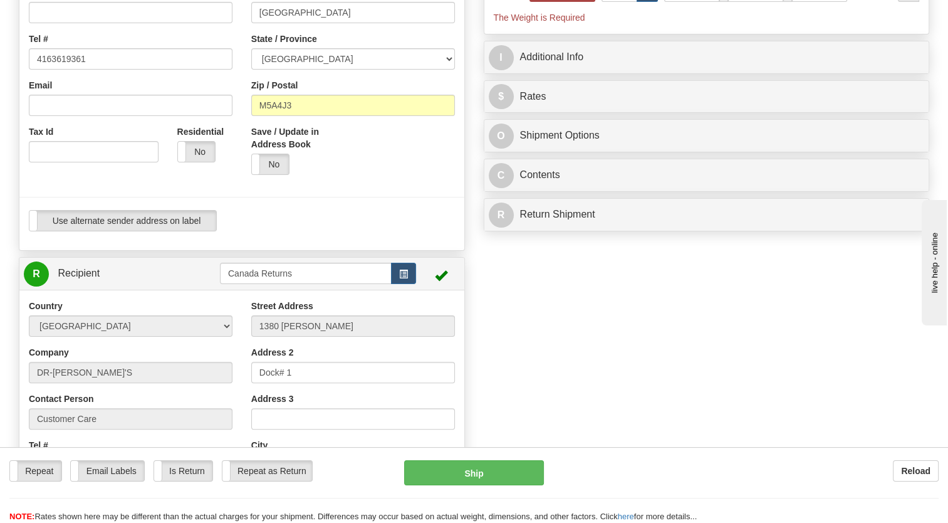
type input "0.00"
click at [357, 240] on div "Country [GEOGRAPHIC_DATA] [GEOGRAPHIC_DATA] [GEOGRAPHIC_DATA] [GEOGRAPHIC_DATA]…" at bounding box center [241, 66] width 445 height 347
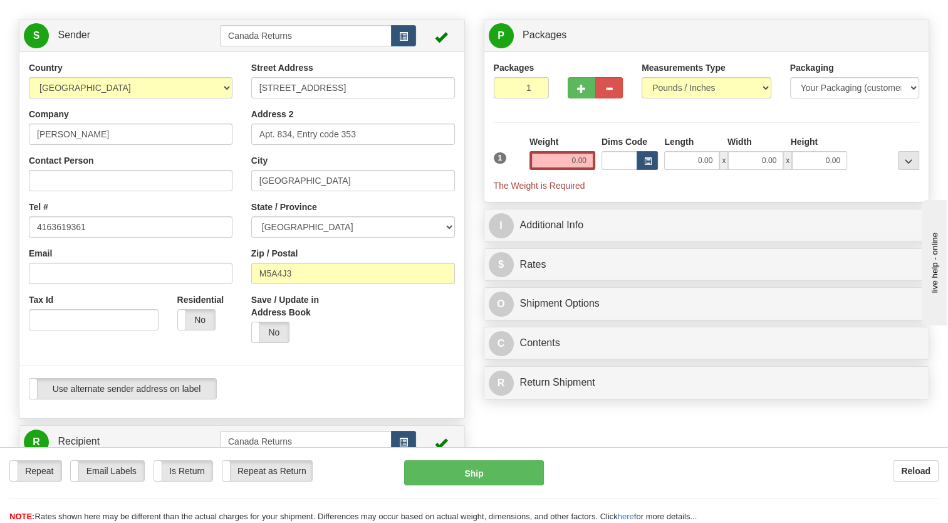
scroll to position [63, 0]
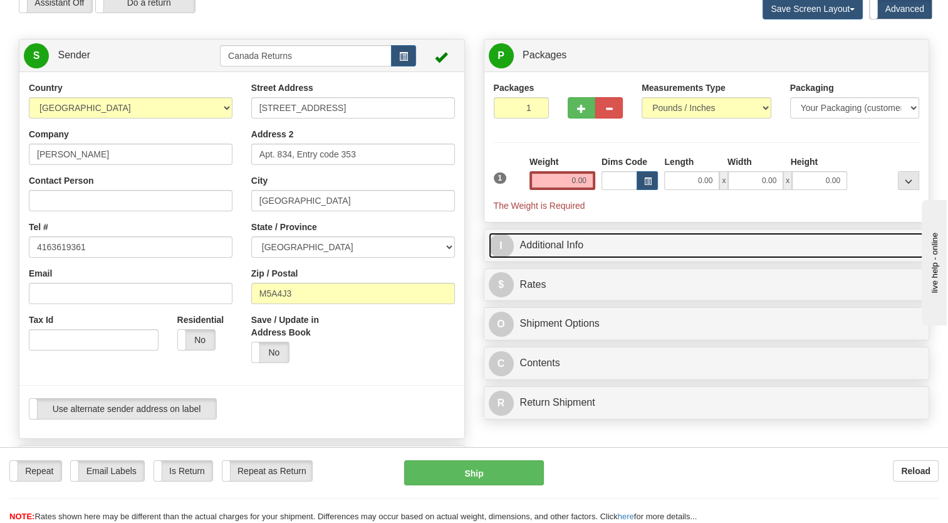
click at [535, 258] on link "I Additional Info" at bounding box center [707, 246] width 436 height 26
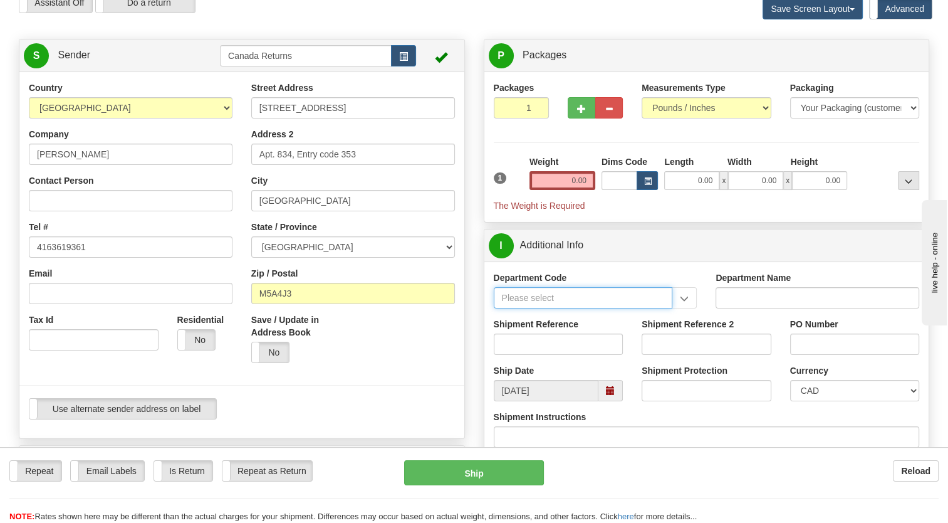
click at [534, 308] on input "Department Code" at bounding box center [583, 297] width 179 height 21
paste input "1203129"
type input "1203129"
drag, startPoint x: 539, startPoint y: 320, endPoint x: 457, endPoint y: 328, distance: 82.5
click at [457, 39] on div "Create a label for the return Create Pickup Without Label S Sender" at bounding box center [474, 39] width 930 height 0
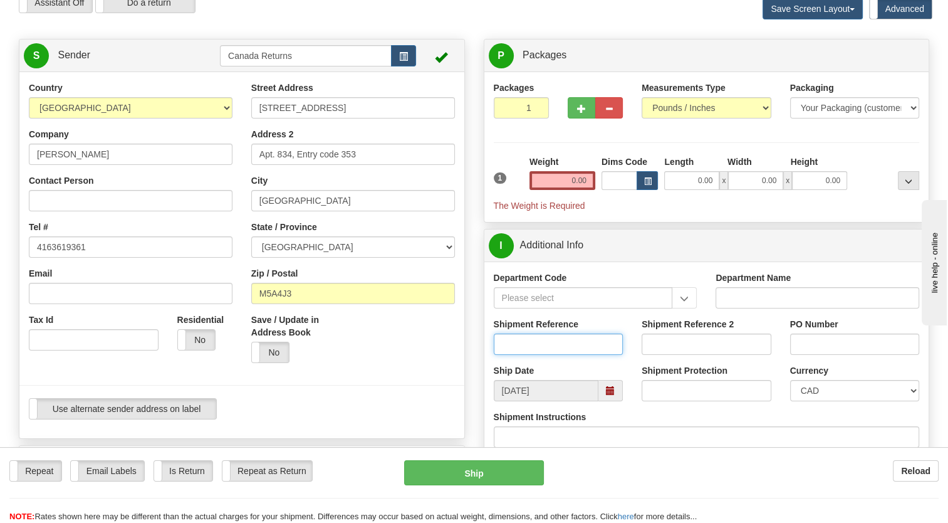
click at [516, 355] on input "Shipment Reference" at bounding box center [559, 343] width 130 height 21
paste input "1203129"
type input "1203129"
click at [456, 372] on div "Save / Update in Address Book Yes No" at bounding box center [353, 342] width 223 height 59
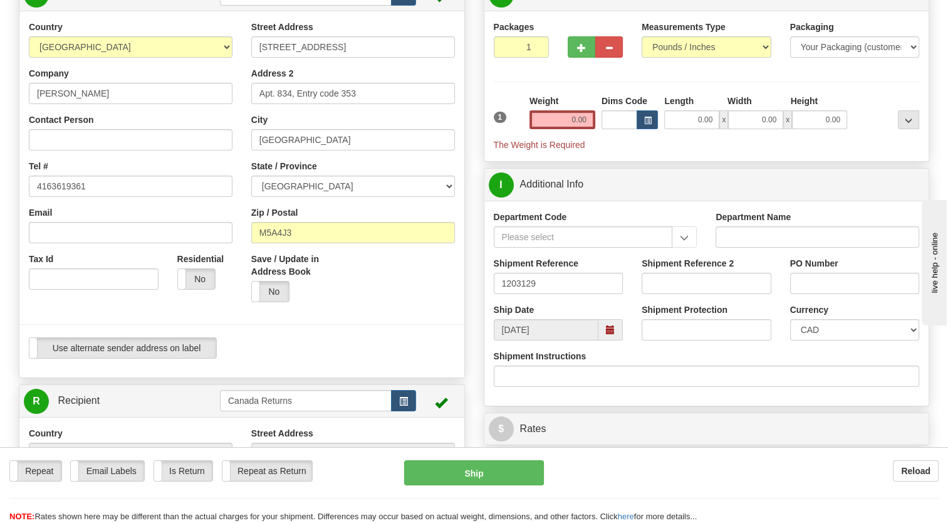
scroll to position [125, 0]
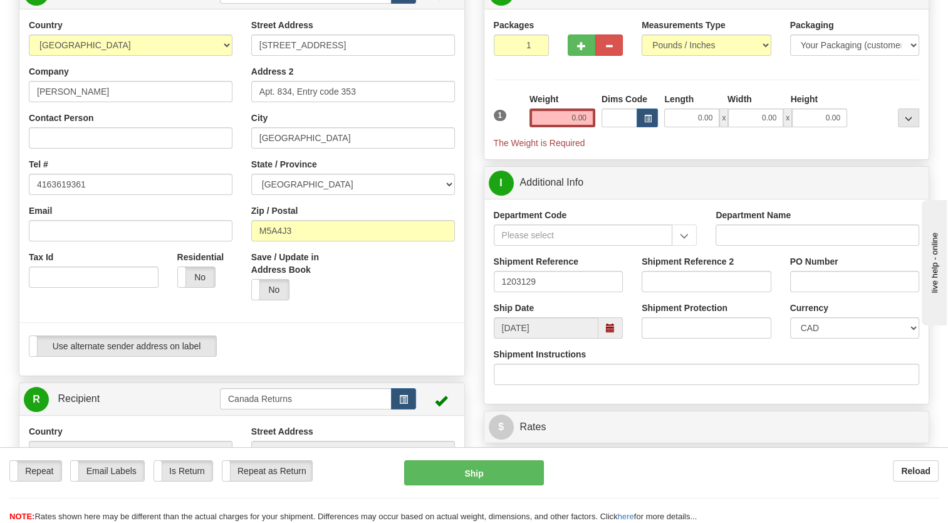
click at [608, 332] on span at bounding box center [610, 327] width 9 height 9
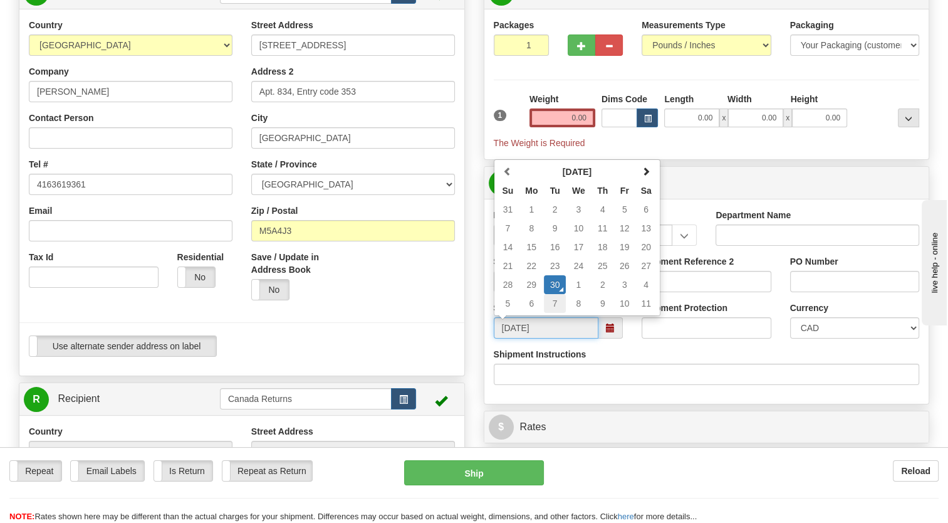
click at [556, 313] on td "7" at bounding box center [555, 303] width 22 height 19
type input "[DATE]"
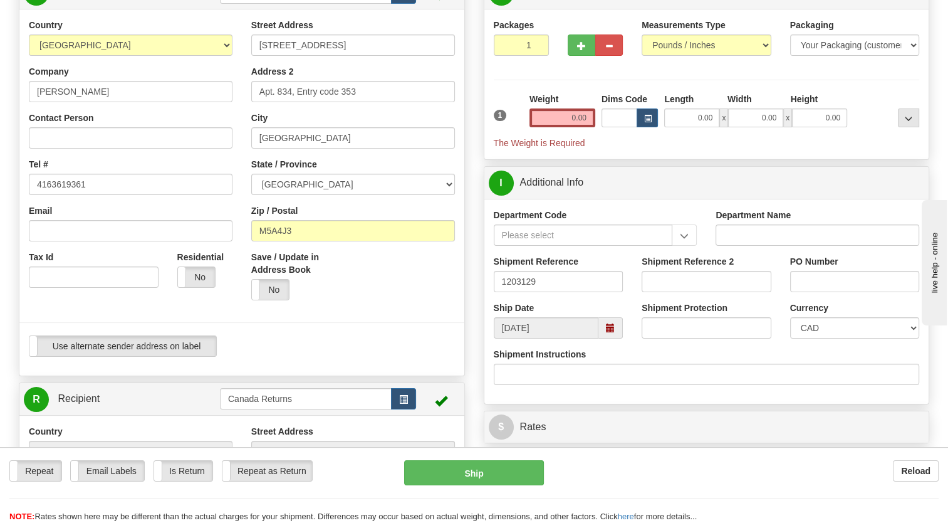
click at [414, 335] on div at bounding box center [242, 323] width 464 height 26
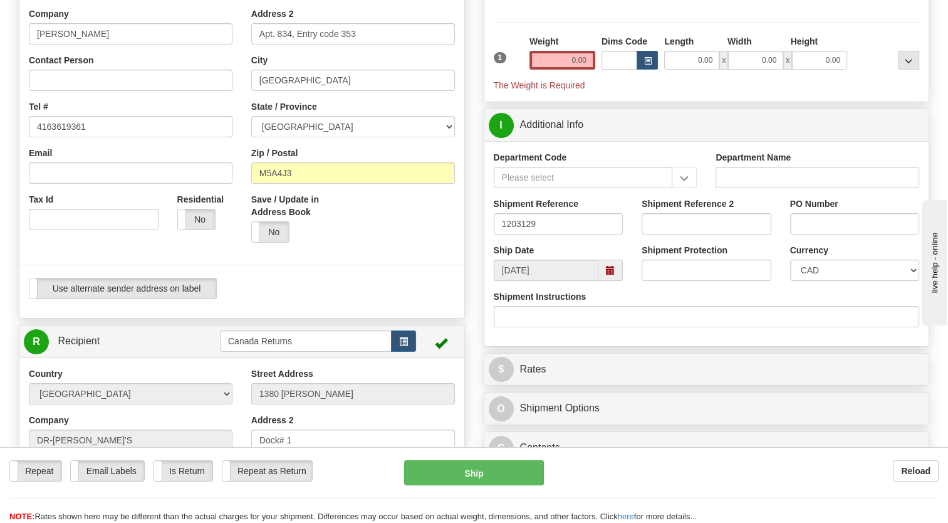
scroll to position [188, 0]
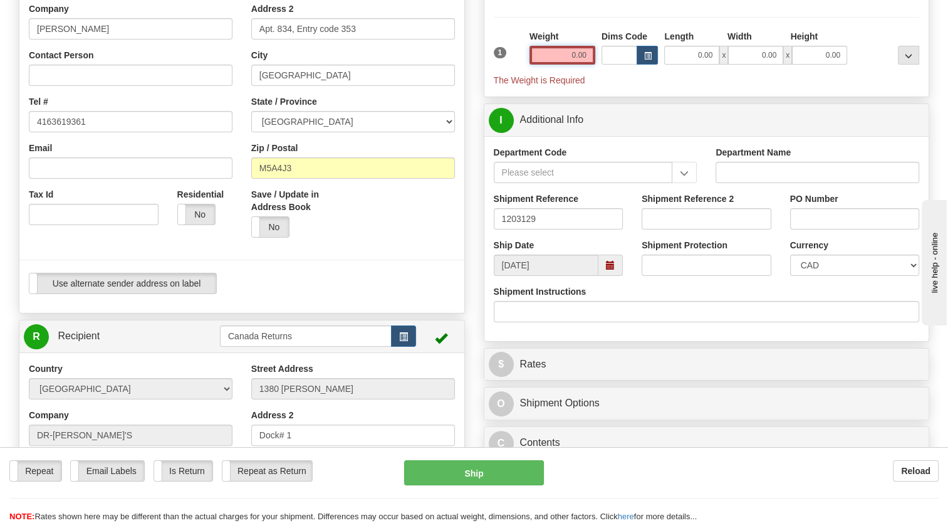
click at [555, 65] on input "0.00" at bounding box center [563, 55] width 66 height 19
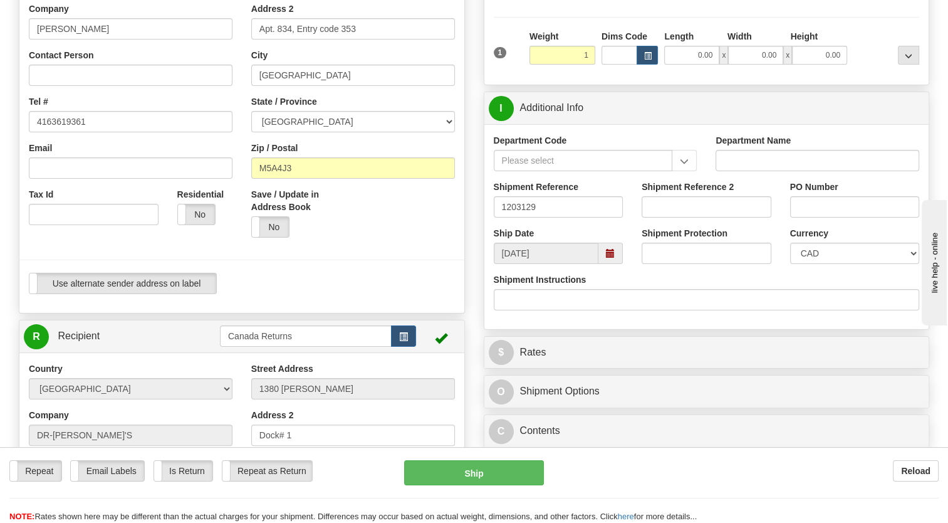
type input "1.00"
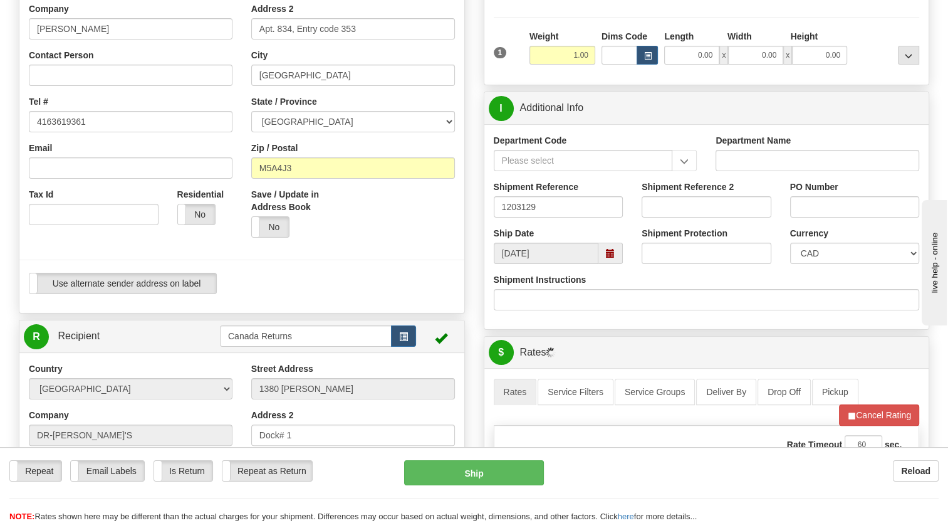
click at [504, 58] on span "1" at bounding box center [500, 52] width 13 height 11
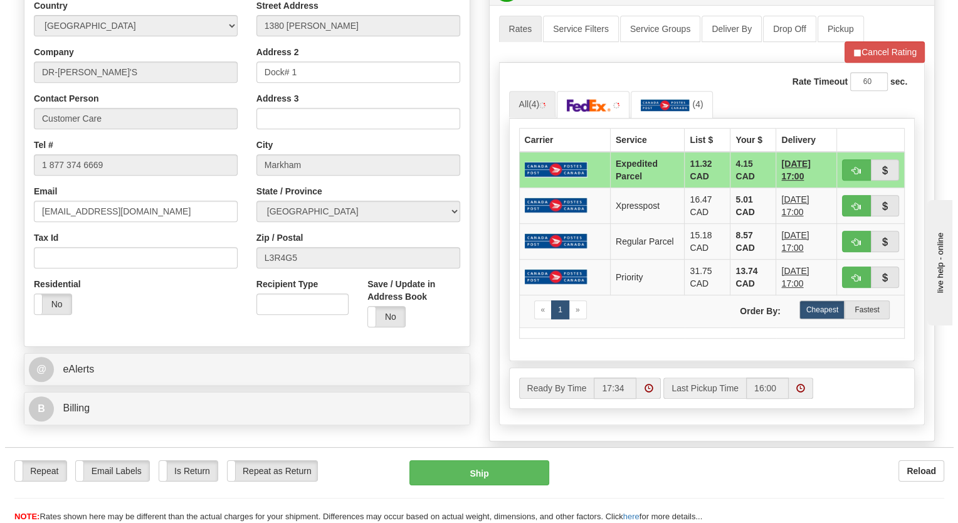
scroll to position [564, 0]
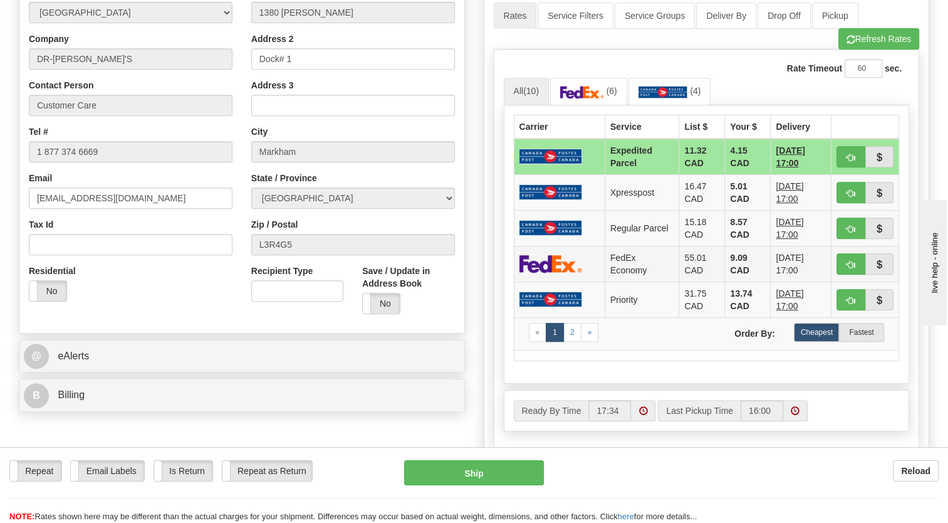
click at [692, 281] on td "55.01 CAD" at bounding box center [702, 264] width 46 height 36
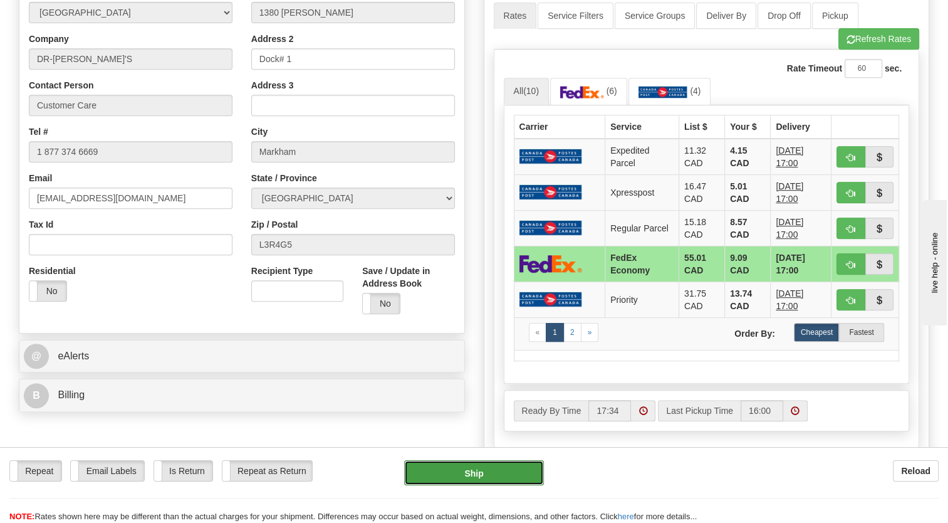
click at [495, 471] on button "Ship" at bounding box center [473, 472] width 139 height 25
type input "20"
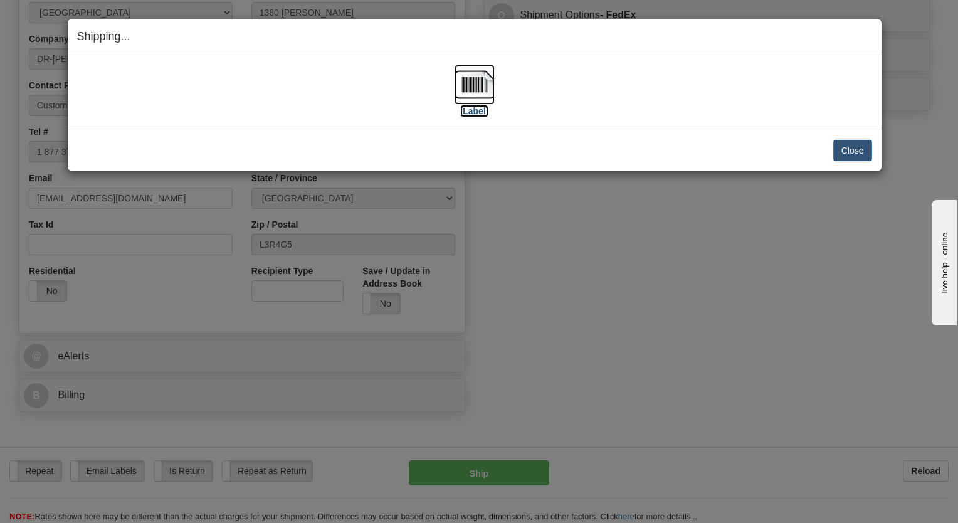
click at [459, 71] on img at bounding box center [474, 85] width 40 height 40
